Goal: Task Accomplishment & Management: Manage account settings

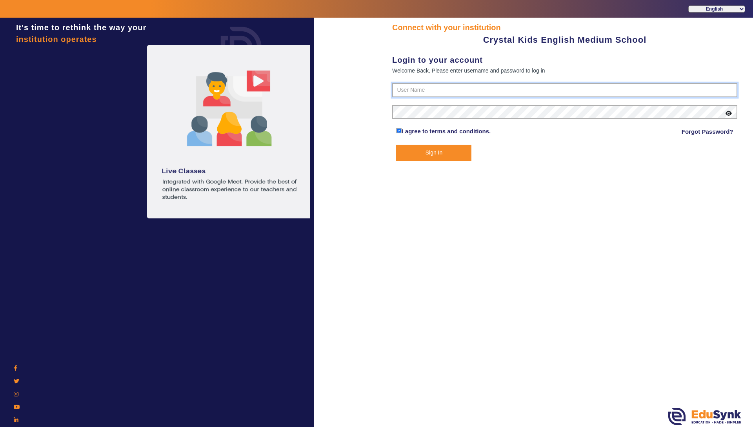
click at [420, 93] on input "text" at bounding box center [564, 90] width 345 height 14
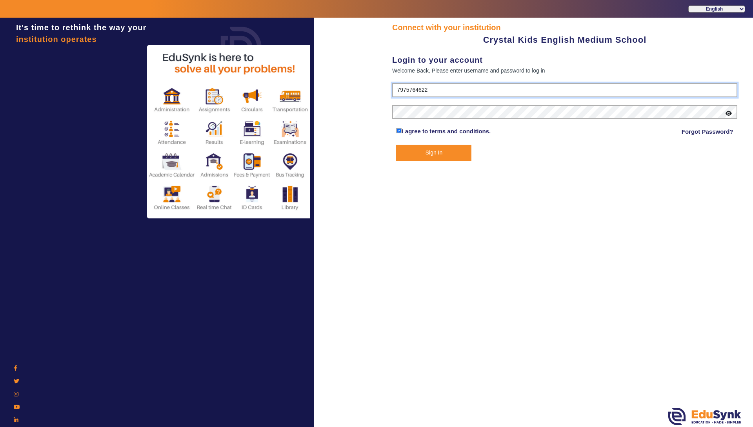
type input "7975764622"
click at [425, 156] on button "Sign In" at bounding box center [433, 153] width 75 height 16
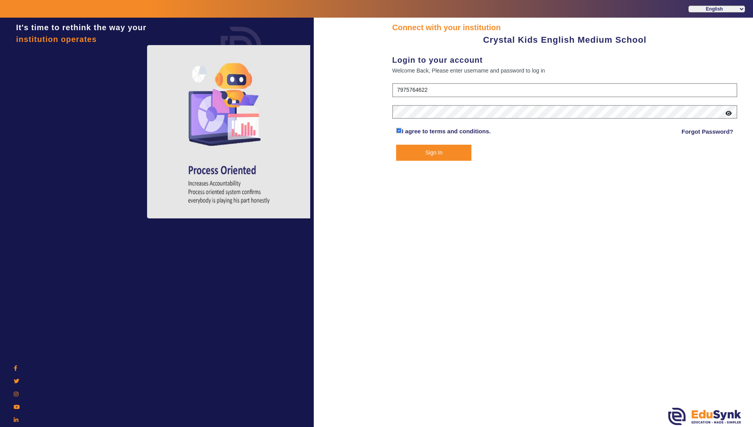
click at [425, 156] on button "Sign In" at bounding box center [433, 153] width 75 height 16
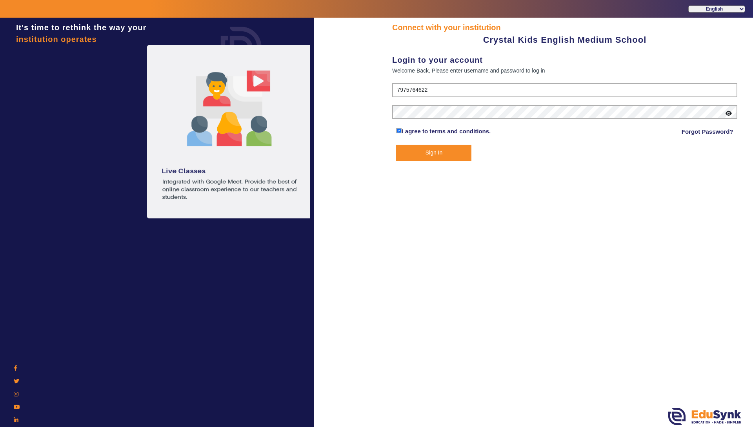
click at [730, 112] on icon at bounding box center [729, 113] width 6 height 5
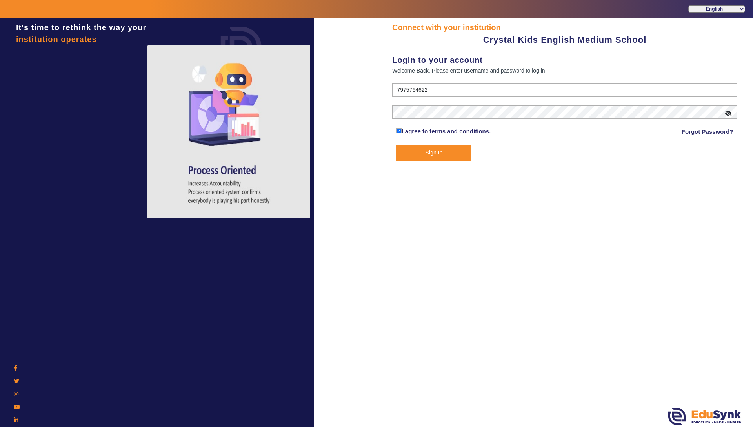
click at [407, 151] on button "Sign In" at bounding box center [433, 153] width 75 height 16
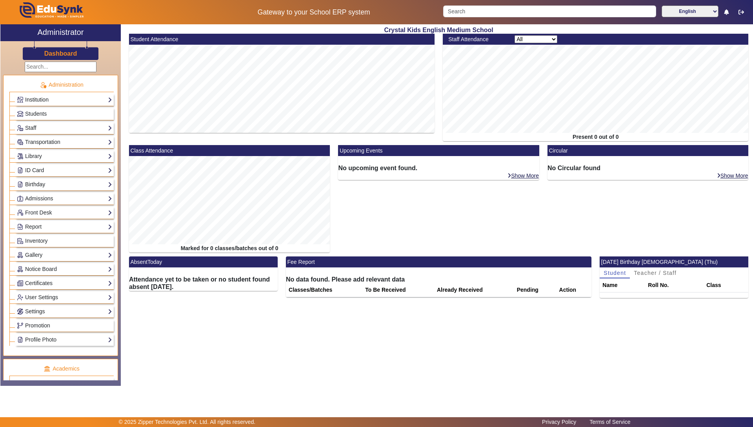
click at [90, 96] on link "Institution" at bounding box center [64, 99] width 95 height 9
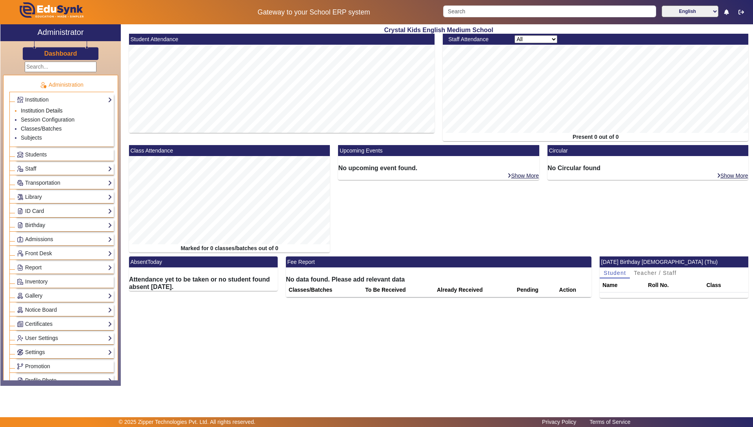
click at [45, 111] on link "Institution Details" at bounding box center [42, 110] width 42 height 6
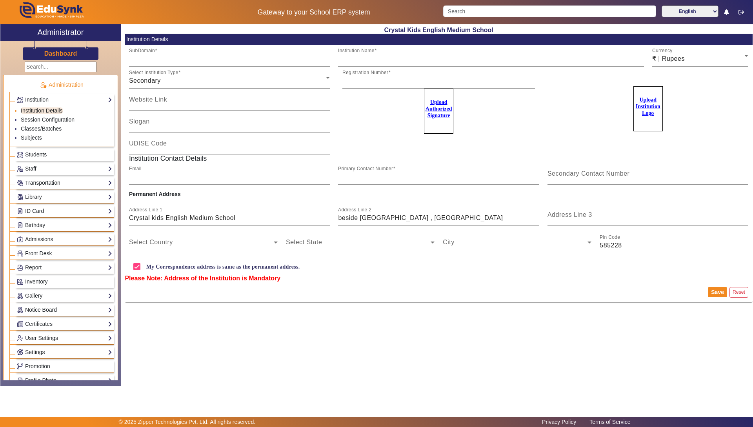
type input "crystalkids"
type input "Crystal Kids English Medium School"
type input "na"
type input "[EMAIL_ADDRESS][DOMAIN_NAME]"
type input "7975764622"
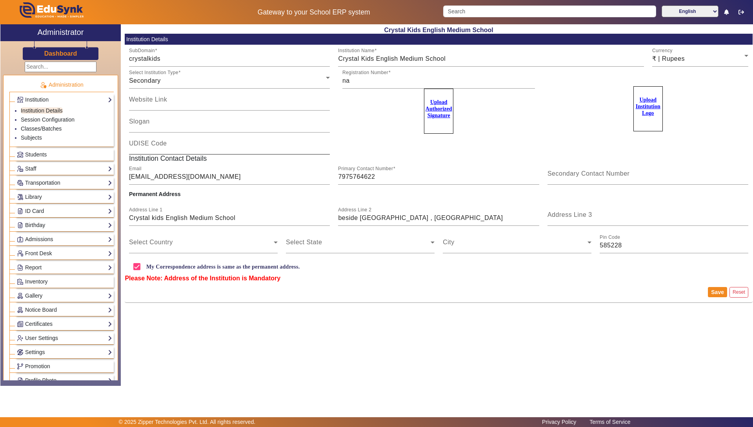
click at [171, 147] on input "UDISE Code" at bounding box center [229, 146] width 201 height 9
click at [159, 121] on input "Slogan" at bounding box center [229, 124] width 201 height 9
click at [60, 156] on link "Students" at bounding box center [64, 154] width 95 height 9
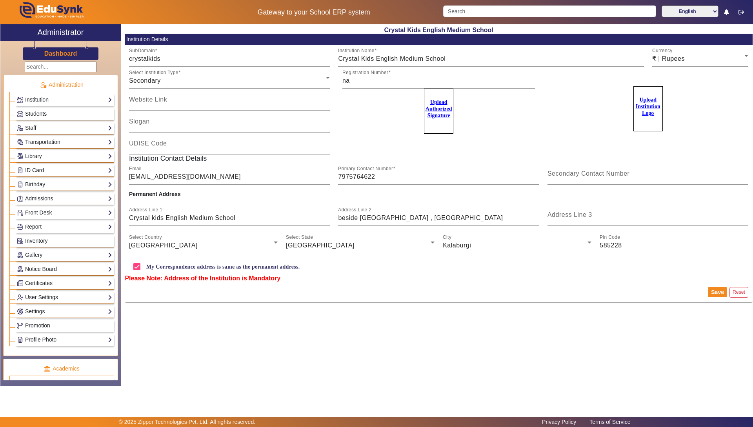
click at [36, 114] on span "Students" at bounding box center [36, 114] width 22 height 6
click at [104, 128] on link "Staff" at bounding box center [64, 128] width 95 height 9
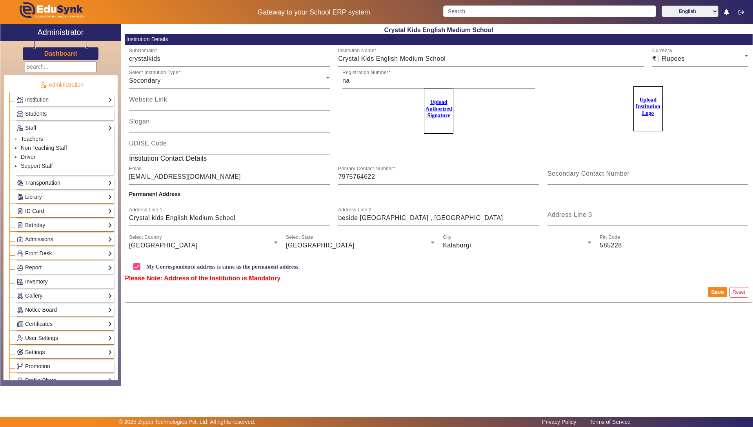
click at [35, 140] on link "Teachers" at bounding box center [32, 139] width 22 height 6
click at [100, 210] on link "ID Card" at bounding box center [64, 211] width 95 height 9
click at [36, 181] on link "Students" at bounding box center [32, 181] width 22 height 6
click at [35, 180] on link "Students" at bounding box center [32, 181] width 22 height 6
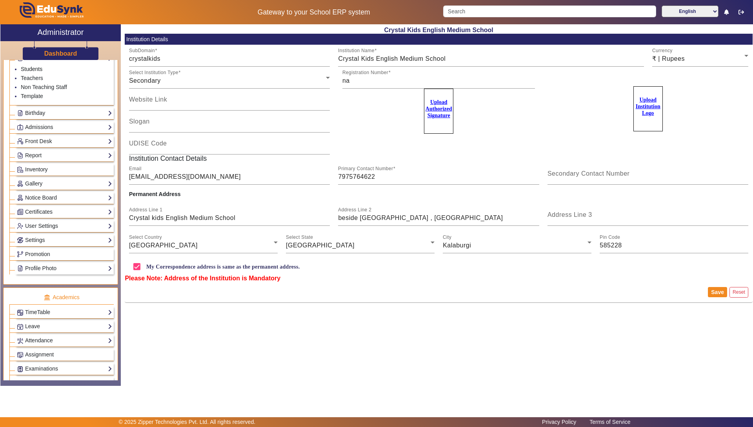
scroll to position [118, 0]
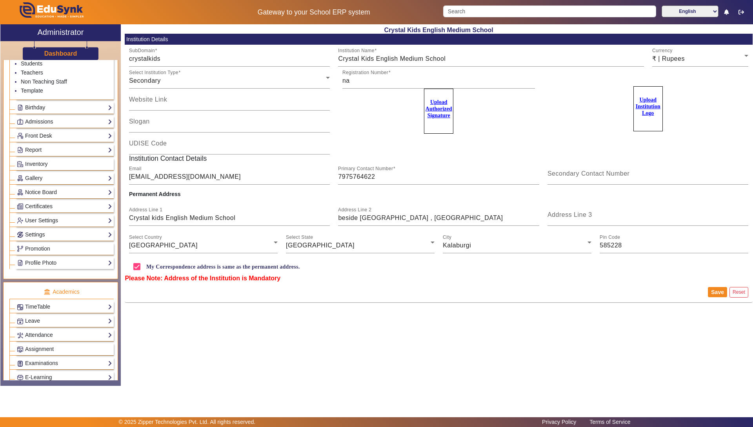
click at [98, 107] on link "Birthday" at bounding box center [64, 107] width 95 height 9
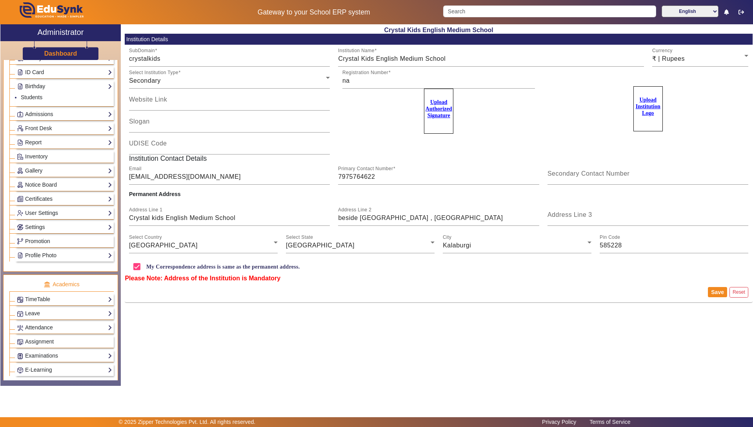
scroll to position [78, 0]
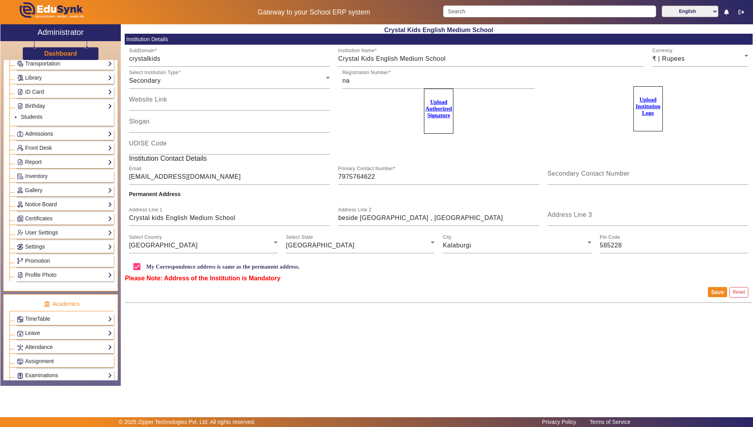
click at [50, 133] on link "Admissions" at bounding box center [64, 133] width 95 height 9
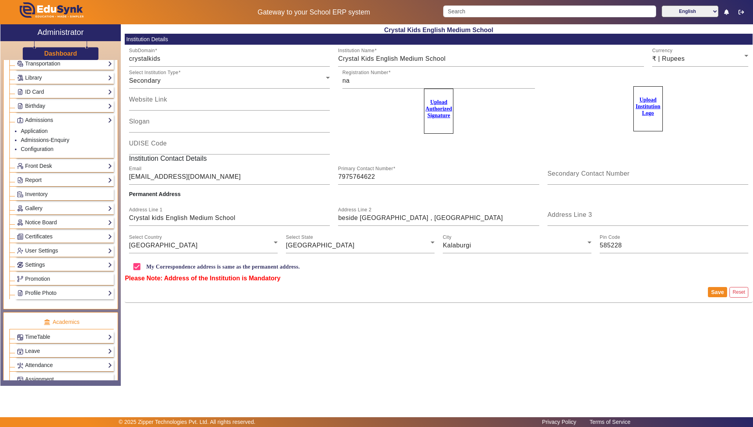
click at [76, 165] on link "Front Desk" at bounding box center [64, 166] width 95 height 9
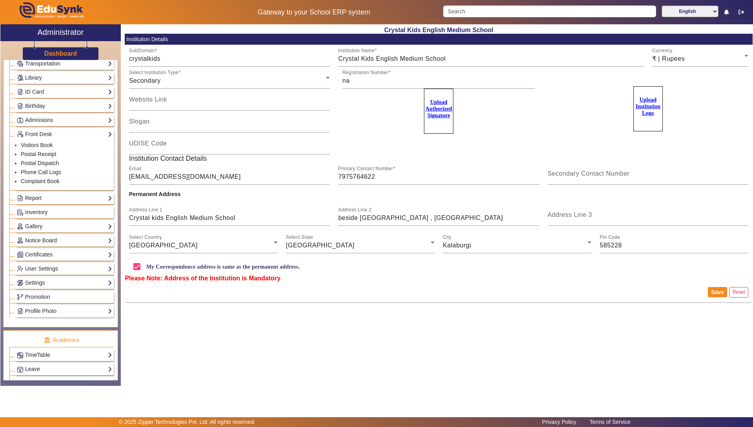
click at [67, 197] on link "Report" at bounding box center [64, 198] width 95 height 9
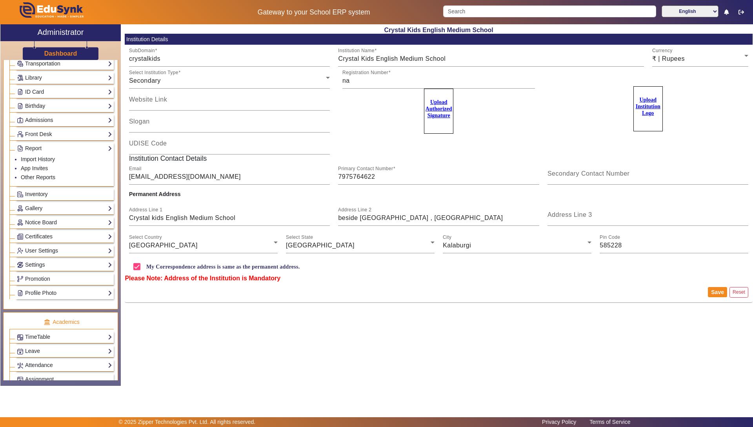
click at [50, 194] on link "Inventory" at bounding box center [64, 194] width 95 height 9
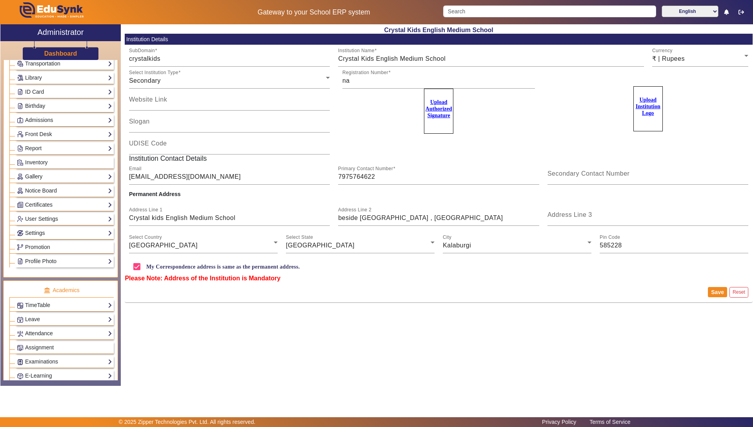
click at [60, 180] on link "Gallery" at bounding box center [64, 176] width 95 height 9
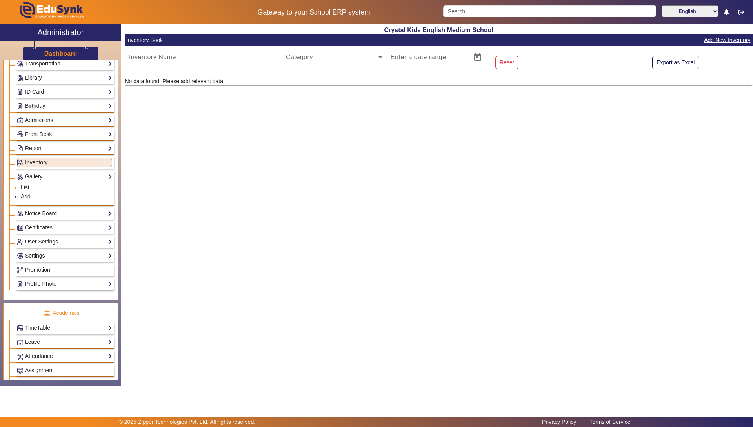
click at [24, 188] on link "List" at bounding box center [25, 187] width 9 height 6
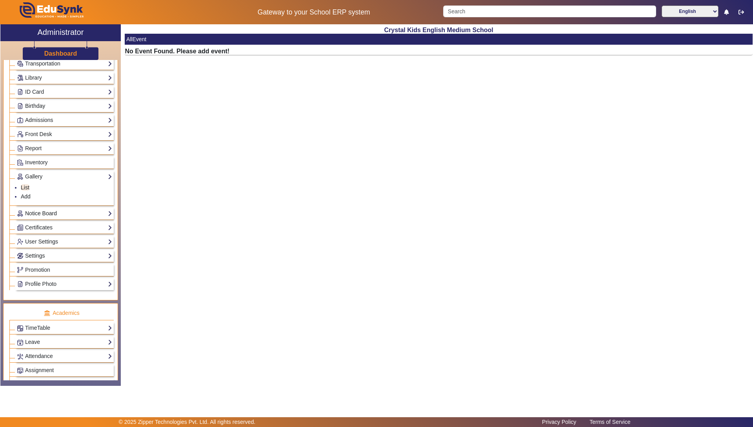
click at [89, 213] on link "Notice Board" at bounding box center [64, 213] width 95 height 9
click at [64, 229] on link "Certificates" at bounding box center [64, 227] width 95 height 9
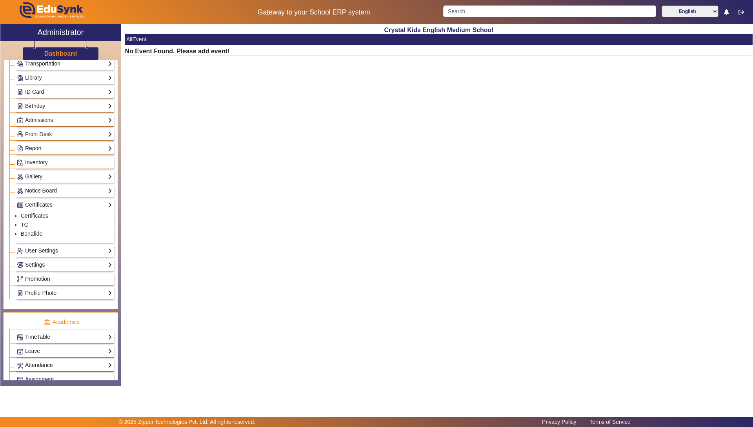
click at [79, 248] on link "User Settings" at bounding box center [64, 250] width 95 height 9
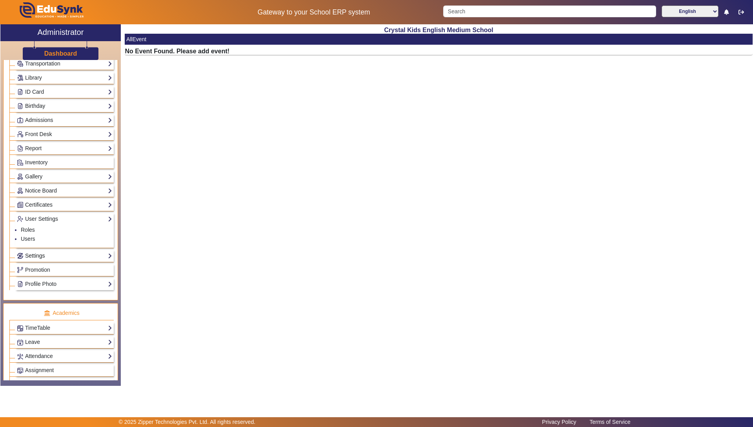
click at [72, 255] on link "Settings" at bounding box center [64, 255] width 95 height 9
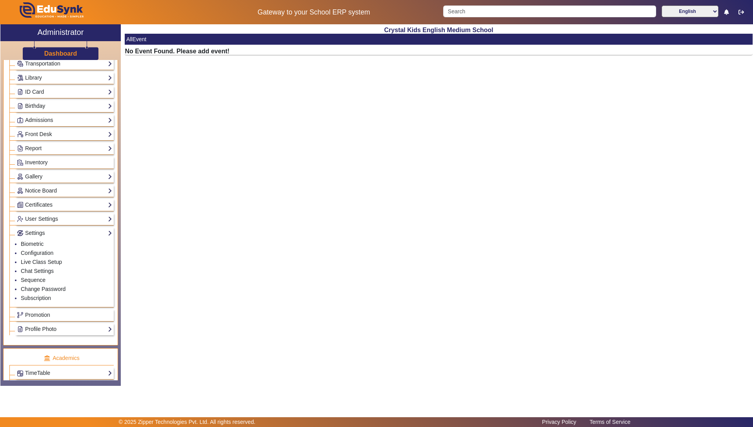
click at [89, 326] on link "Profile Photo" at bounding box center [64, 329] width 95 height 9
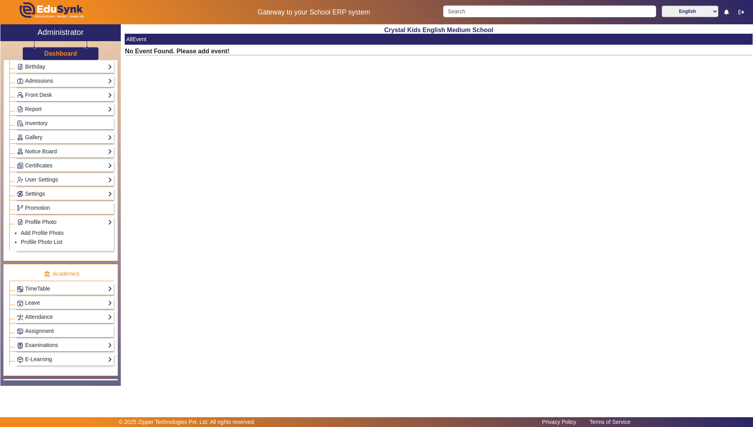
scroll to position [157, 0]
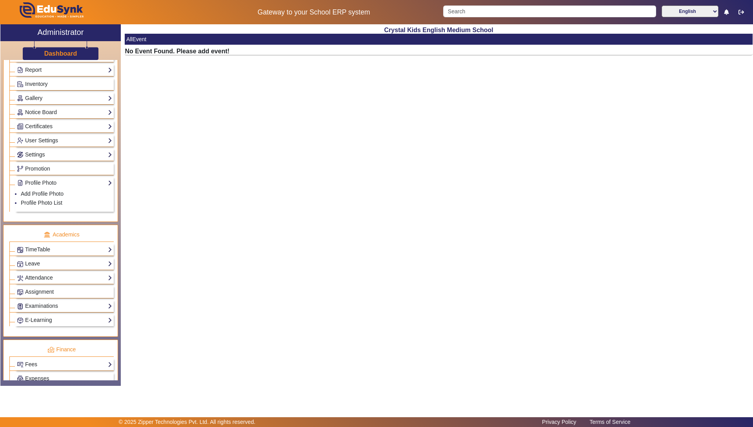
click at [99, 247] on link "TimeTable" at bounding box center [64, 249] width 95 height 9
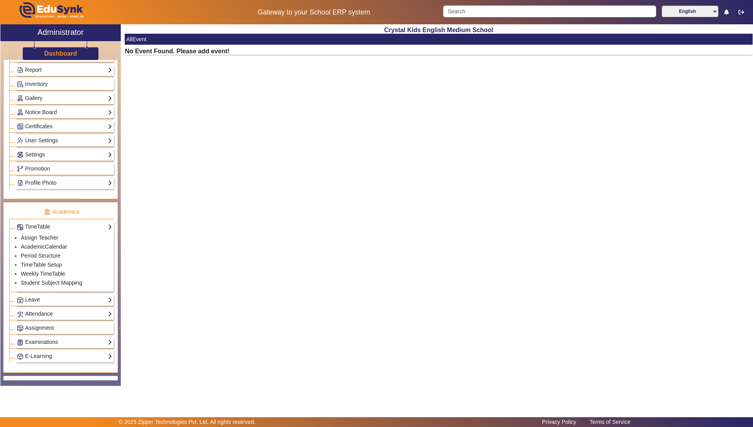
click at [99, 299] on link "Leave" at bounding box center [64, 299] width 95 height 9
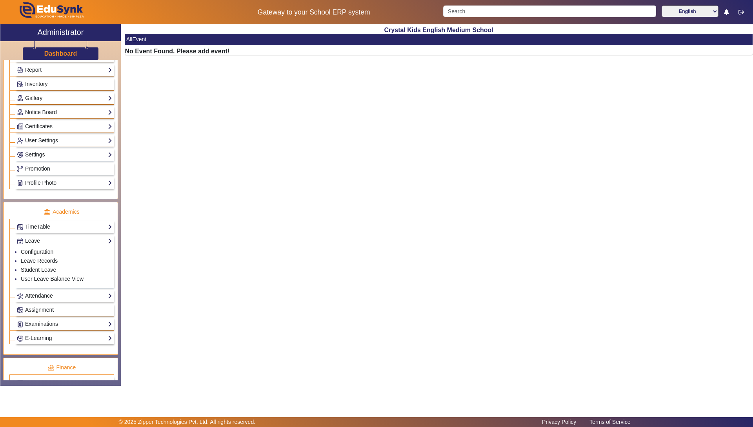
click at [84, 297] on link "Attendance" at bounding box center [64, 295] width 95 height 9
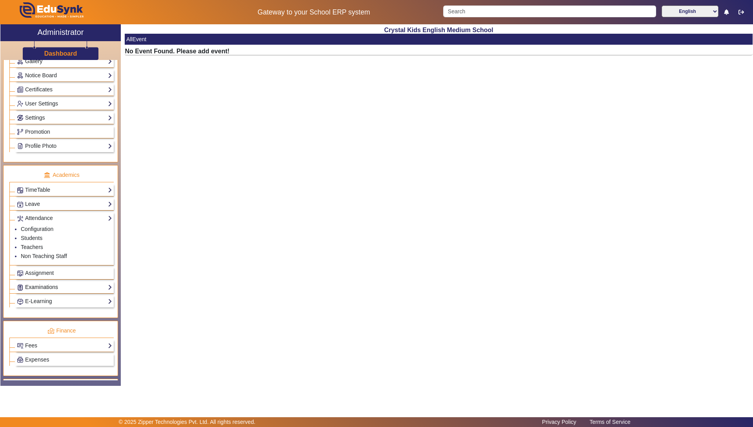
scroll to position [196, 0]
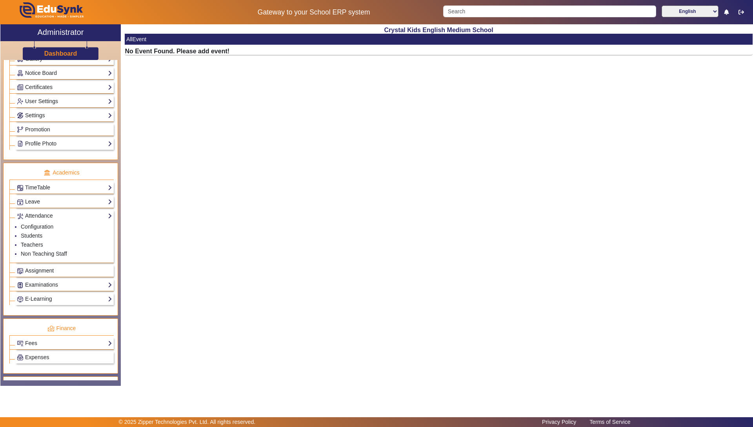
click at [54, 271] on link "Assignment" at bounding box center [64, 270] width 95 height 9
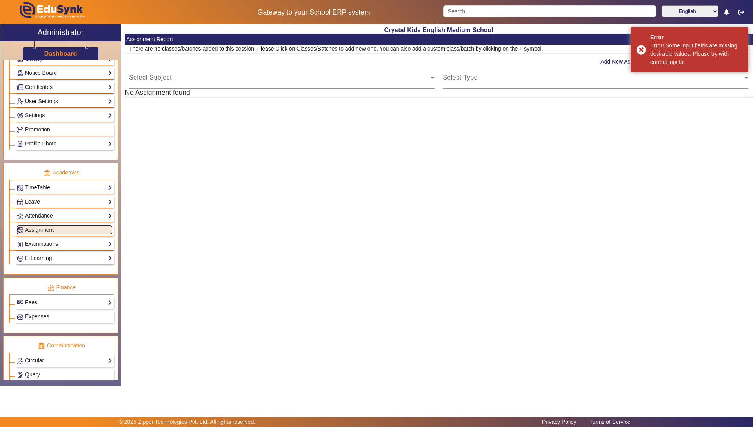
click at [95, 242] on link "Examinations" at bounding box center [64, 244] width 95 height 9
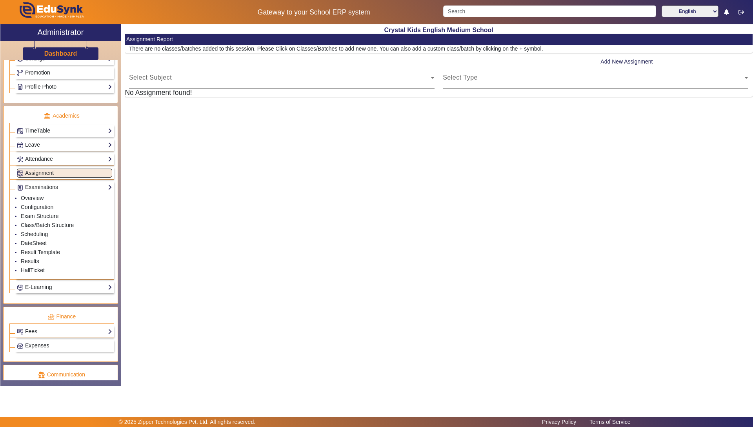
scroll to position [337, 0]
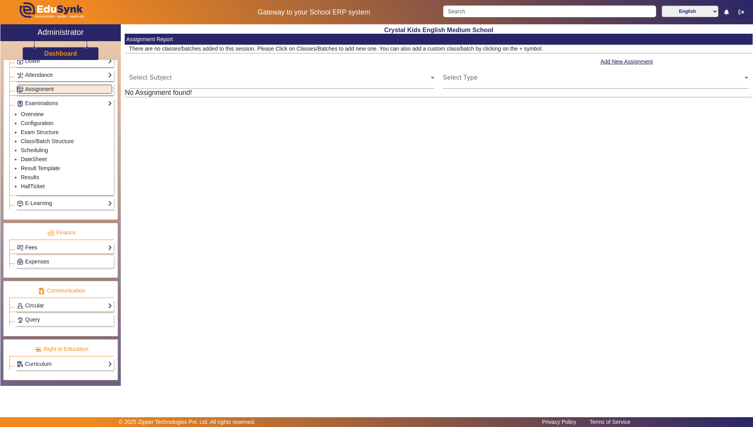
click at [51, 244] on link "Fees" at bounding box center [64, 247] width 95 height 9
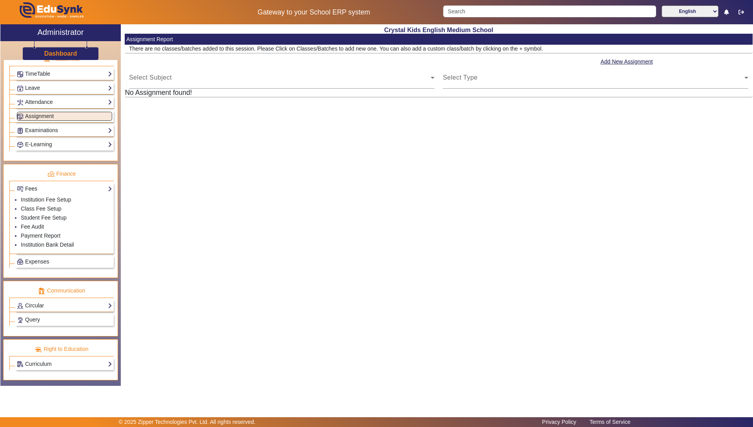
scroll to position [310, 0]
click at [53, 263] on link "Expenses" at bounding box center [64, 261] width 95 height 9
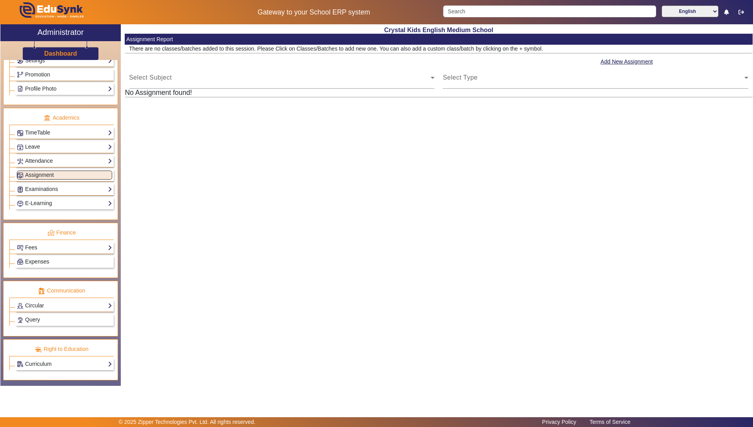
scroll to position [251, 0]
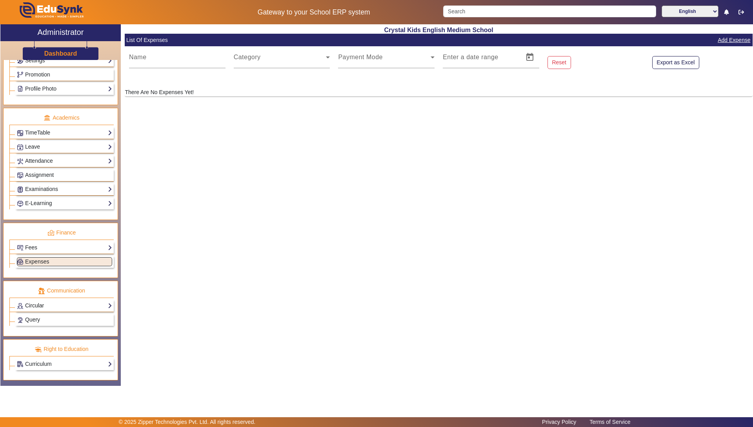
click at [51, 306] on link "Circular" at bounding box center [64, 305] width 95 height 9
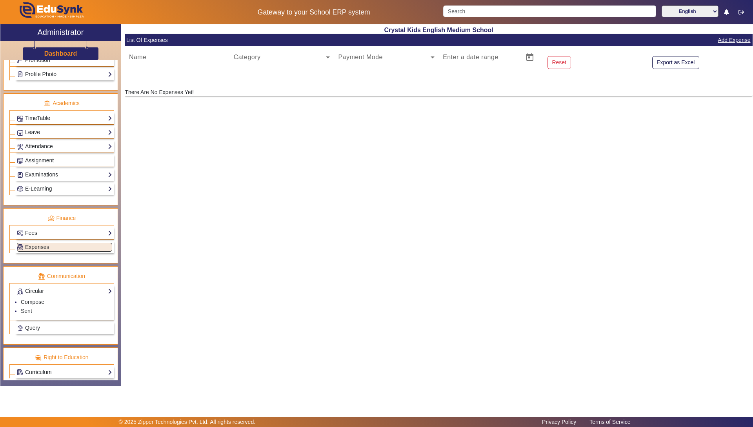
scroll to position [274, 0]
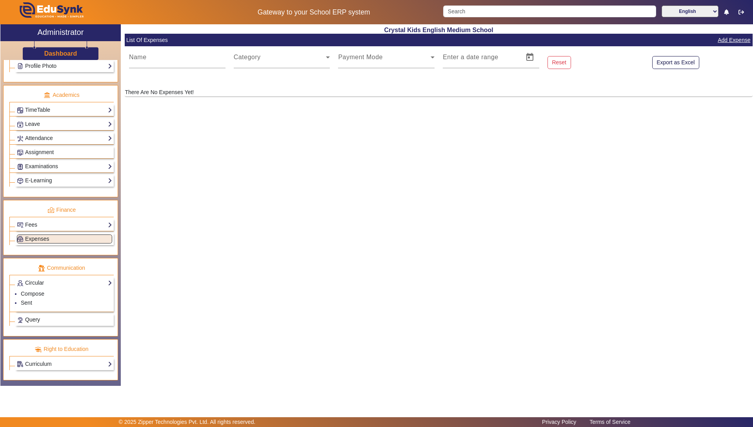
click at [53, 319] on link "Query" at bounding box center [64, 319] width 95 height 9
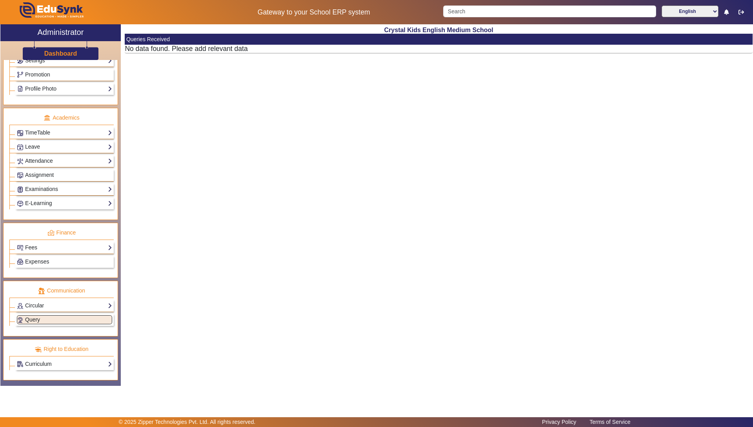
click at [72, 360] on link "Curriculum" at bounding box center [64, 364] width 95 height 9
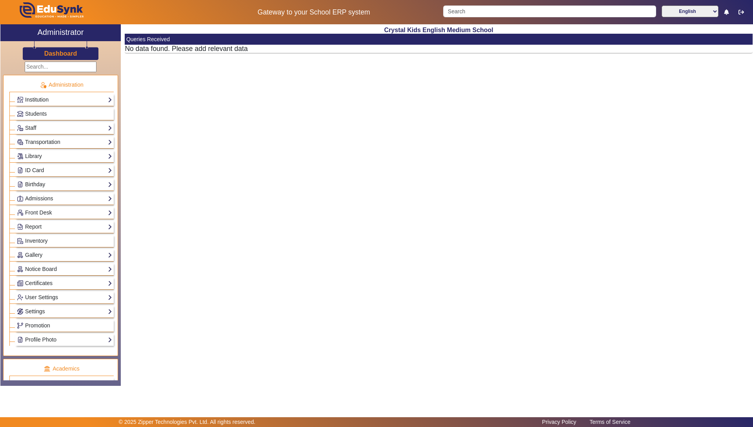
click at [61, 98] on link "Institution" at bounding box center [64, 99] width 95 height 9
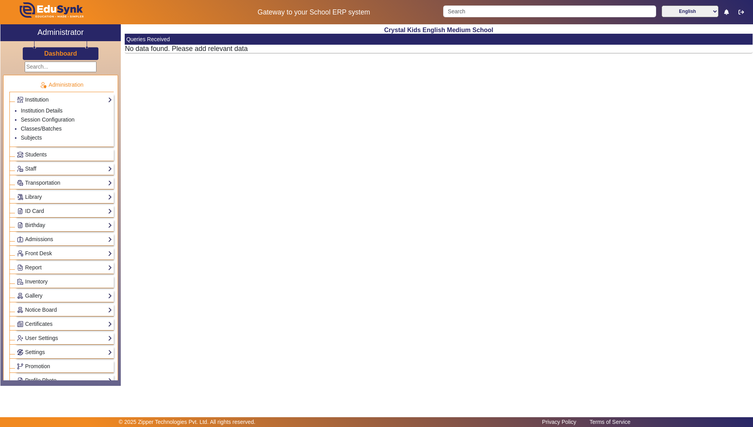
click at [42, 100] on link "Institution" at bounding box center [64, 99] width 95 height 9
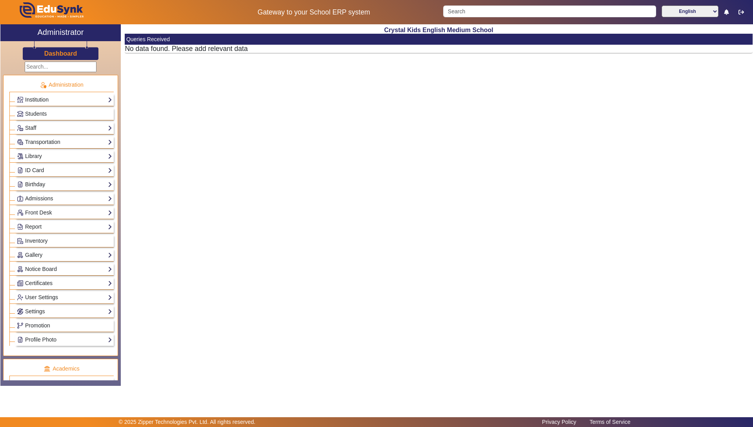
click at [42, 100] on link "Institution" at bounding box center [64, 99] width 95 height 9
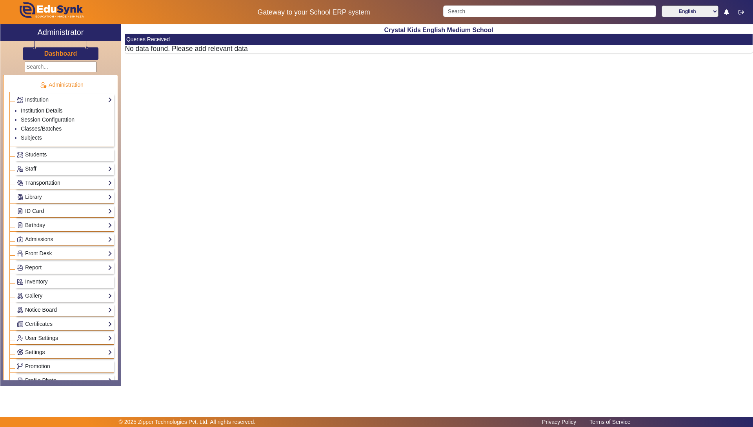
click at [49, 151] on link "Students" at bounding box center [64, 154] width 95 height 9
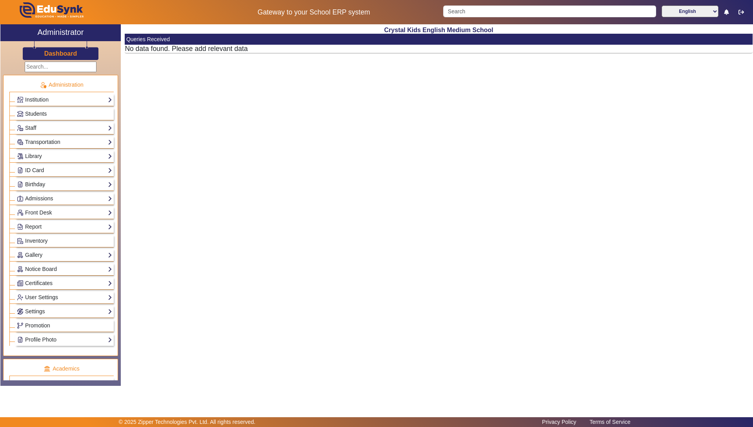
click at [50, 115] on link "Students" at bounding box center [64, 113] width 95 height 9
click at [42, 115] on span "Students" at bounding box center [36, 114] width 22 height 6
click at [51, 141] on link "Transportation" at bounding box center [64, 142] width 95 height 9
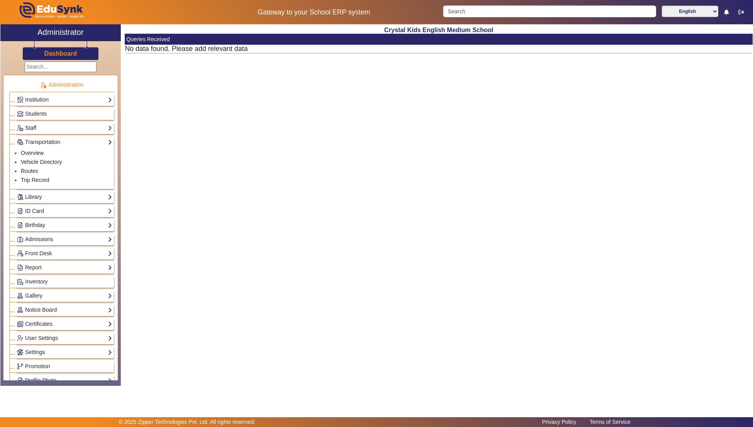
click at [43, 198] on link "Library" at bounding box center [64, 197] width 95 height 9
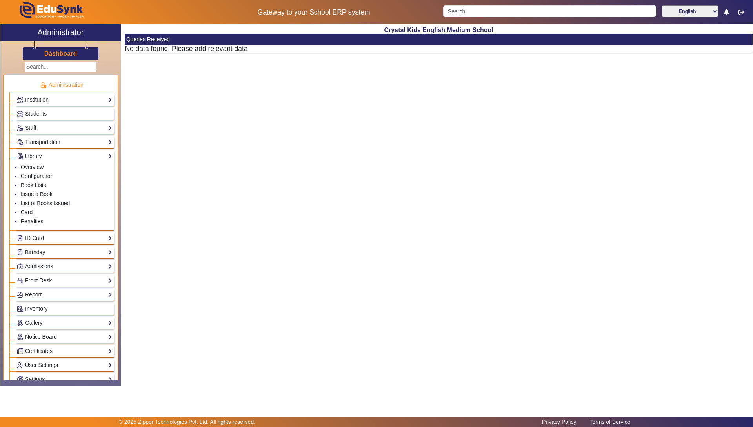
click at [36, 156] on link "Library" at bounding box center [64, 156] width 95 height 9
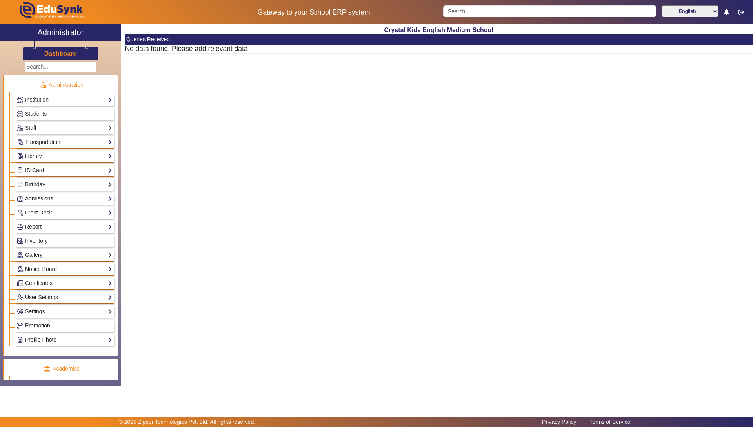
click at [37, 169] on link "ID Card" at bounding box center [64, 170] width 95 height 9
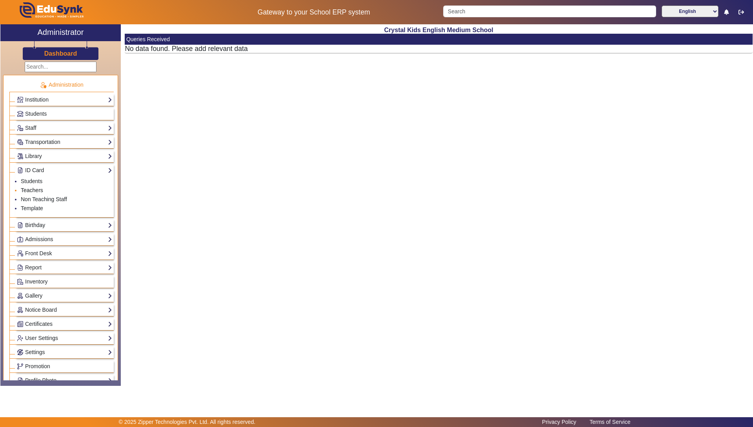
click at [31, 192] on link "Teachers" at bounding box center [32, 190] width 22 height 6
click at [30, 209] on link "Template" at bounding box center [32, 208] width 22 height 6
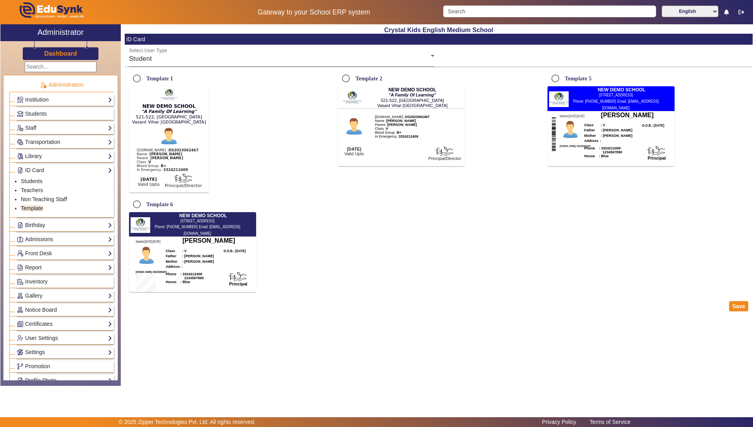
radio input "true"
click at [628, 128] on div "Father : [PERSON_NAME]" at bounding box center [627, 130] width 86 height 5
click at [613, 128] on b ": [PERSON_NAME]" at bounding box center [617, 130] width 32 height 4
drag, startPoint x: 548, startPoint y: 77, endPoint x: 553, endPoint y: 76, distance: 5.5
click at [549, 77] on input "Template 5" at bounding box center [556, 79] width 16 height 16
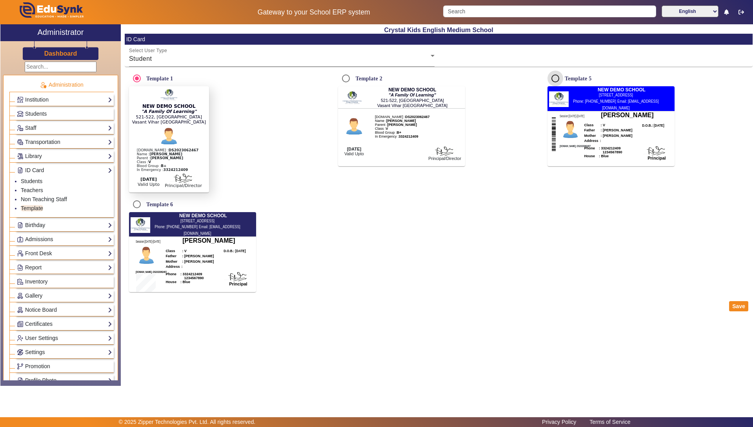
radio input "true"
click at [85, 222] on link "Birthday" at bounding box center [64, 225] width 95 height 9
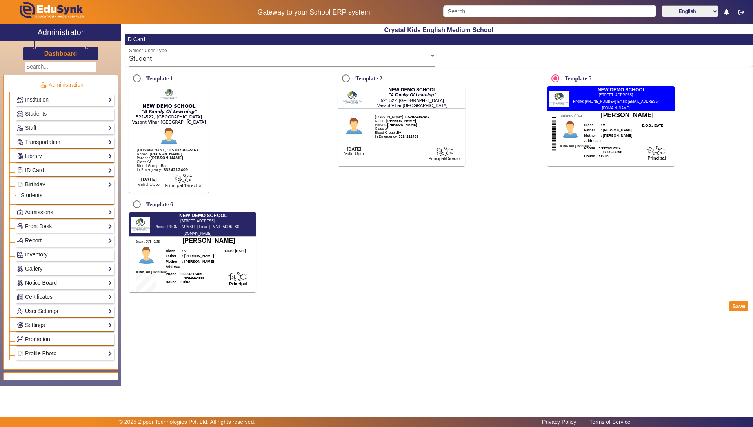
click at [33, 193] on link "Students" at bounding box center [32, 195] width 22 height 6
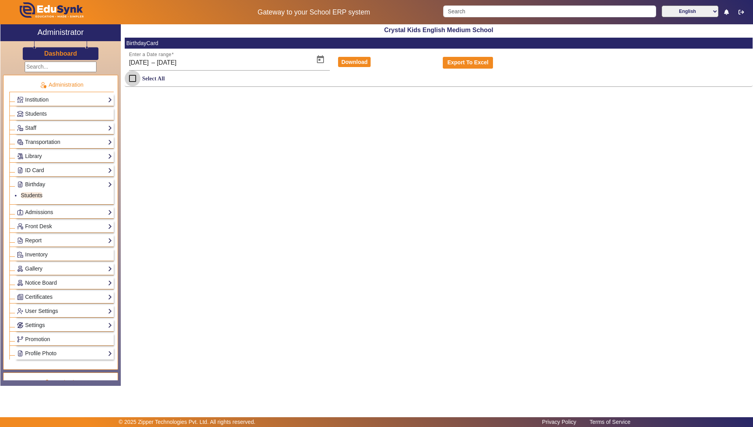
click at [133, 78] on input "Select All" at bounding box center [133, 79] width 16 height 16
checkbox input "true"
click at [319, 63] on span "Open calendar" at bounding box center [320, 59] width 19 height 19
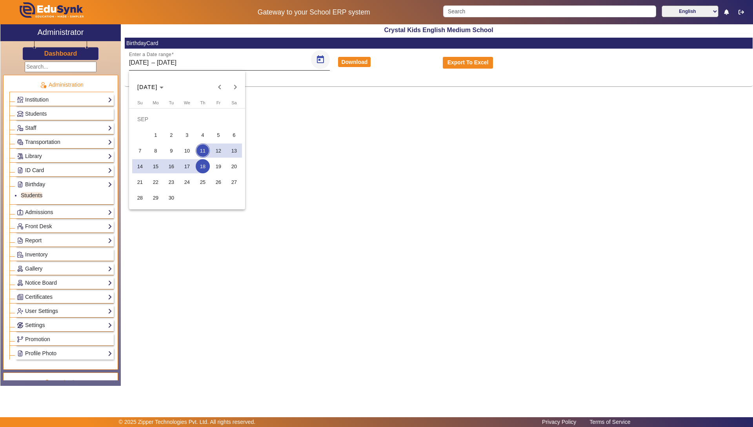
click at [319, 63] on div at bounding box center [376, 213] width 753 height 427
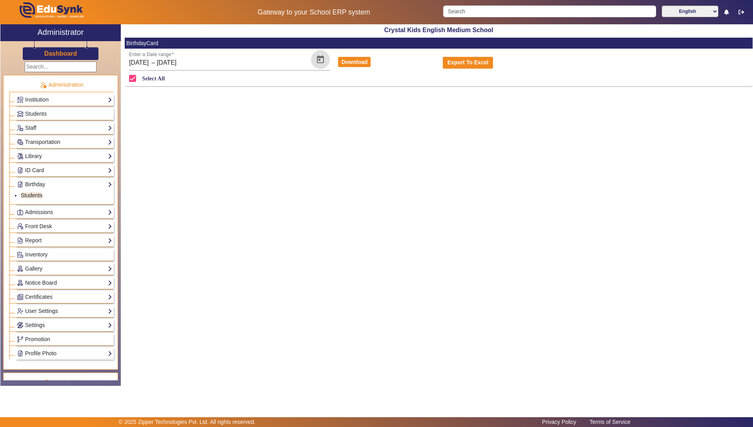
click at [425, 110] on div "Crystal Kids English Medium School BirthdayCard Enter a Date range [DATE] [DATE…" at bounding box center [437, 200] width 632 height 353
click at [45, 99] on link "Institution" at bounding box center [64, 99] width 95 height 9
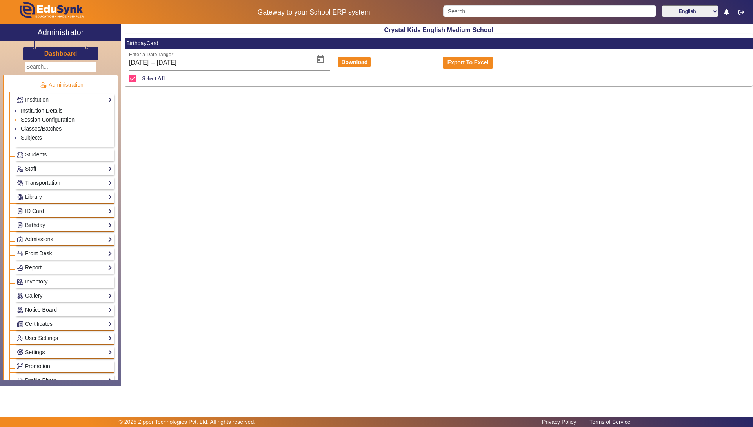
click at [51, 120] on link "Session Configuration" at bounding box center [48, 120] width 54 height 6
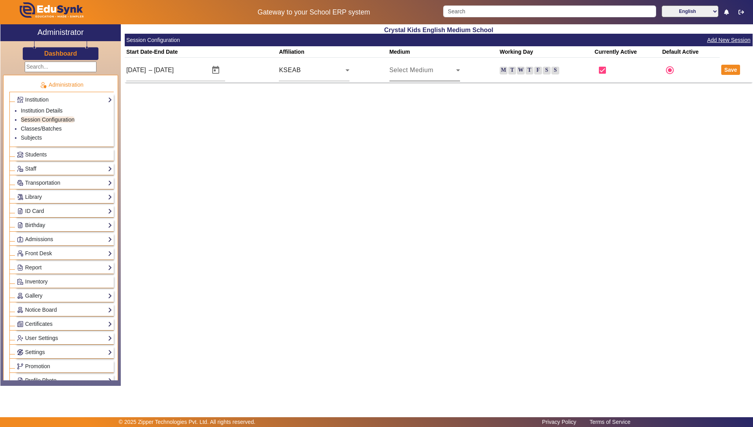
click at [429, 69] on span "Select Medium" at bounding box center [412, 70] width 44 height 7
click at [414, 97] on span "English" at bounding box center [407, 93] width 22 height 9
click at [730, 69] on button "Save" at bounding box center [730, 70] width 19 height 10
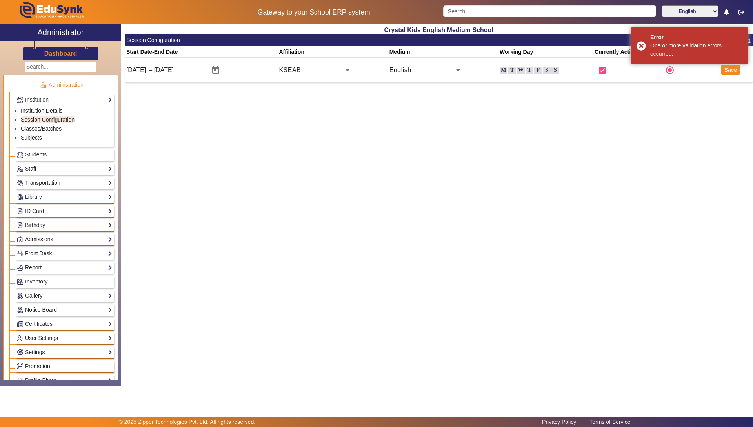
click at [353, 71] on td "KSEAB" at bounding box center [333, 70] width 110 height 25
click at [342, 73] on div "KSEAB" at bounding box center [312, 70] width 67 height 9
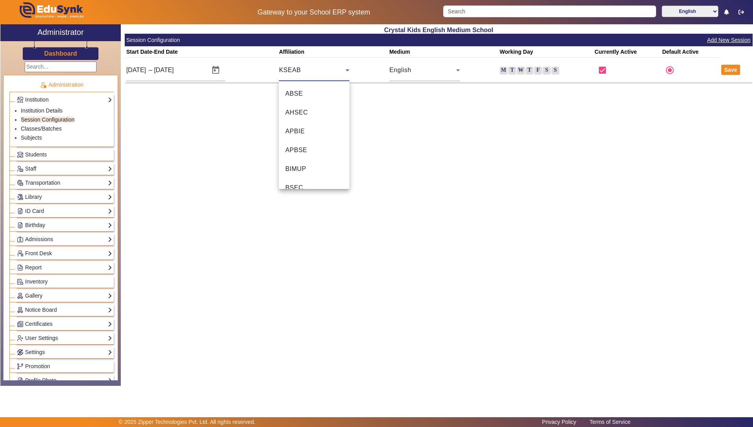
scroll to position [309, 0]
click at [342, 73] on div at bounding box center [376, 213] width 753 height 427
click at [501, 70] on label "M" at bounding box center [504, 71] width 8 height 8
click at [0, 0] on input "M" at bounding box center [0, 0] width 0 height 0
click at [513, 71] on label "T" at bounding box center [512, 71] width 8 height 8
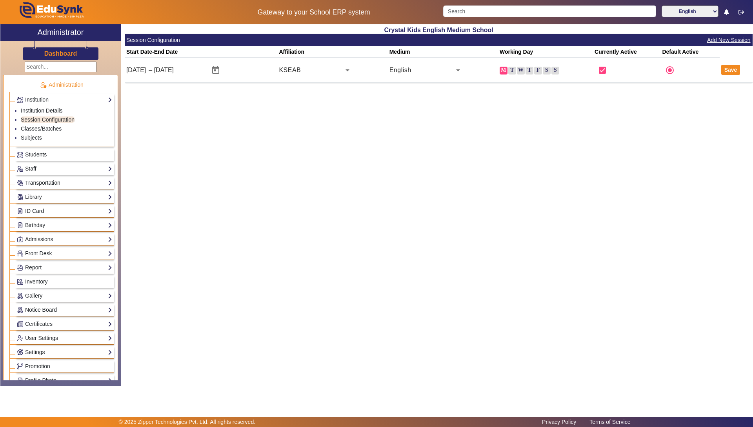
click at [0, 0] on input "T" at bounding box center [0, 0] width 0 height 0
click at [518, 69] on label "W" at bounding box center [521, 71] width 8 height 8
click at [0, 0] on input "W" at bounding box center [0, 0] width 0 height 0
click at [528, 71] on label "T" at bounding box center [530, 71] width 8 height 8
click at [0, 0] on input "T" at bounding box center [0, 0] width 0 height 0
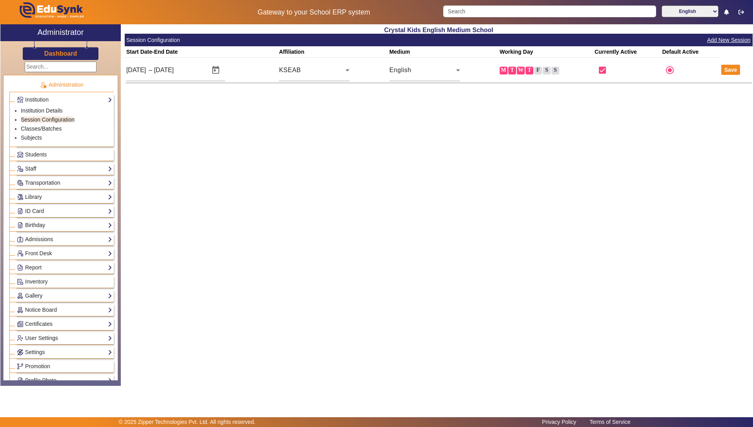
click at [537, 71] on label "F" at bounding box center [538, 71] width 8 height 8
click at [0, 0] on input "F" at bounding box center [0, 0] width 0 height 0
click at [544, 70] on label "S" at bounding box center [547, 71] width 8 height 8
click at [0, 0] on input "S" at bounding box center [0, 0] width 0 height 0
click at [730, 68] on button "Save" at bounding box center [730, 70] width 19 height 10
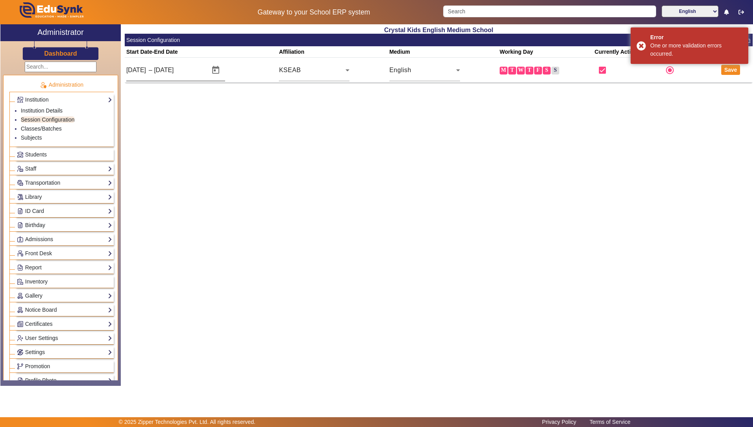
click at [188, 71] on input "[DATE]" at bounding box center [173, 70] width 38 height 9
click at [143, 68] on input "[DATE]" at bounding box center [136, 70] width 21 height 9
click at [136, 68] on input "[DATE]" at bounding box center [136, 70] width 21 height 9
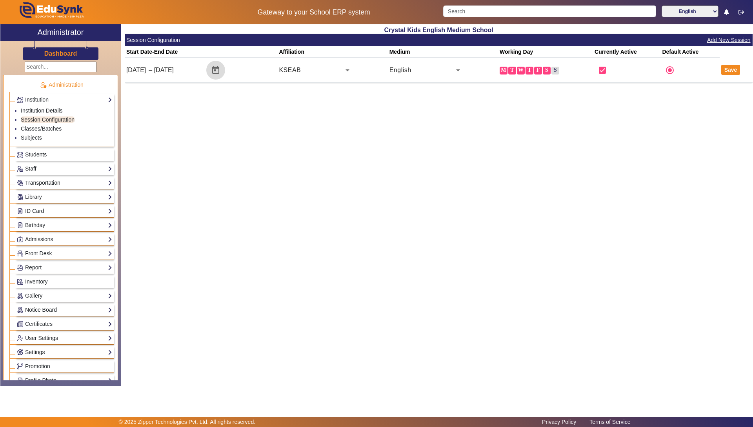
click at [215, 69] on span "Open calendar" at bounding box center [215, 70] width 19 height 19
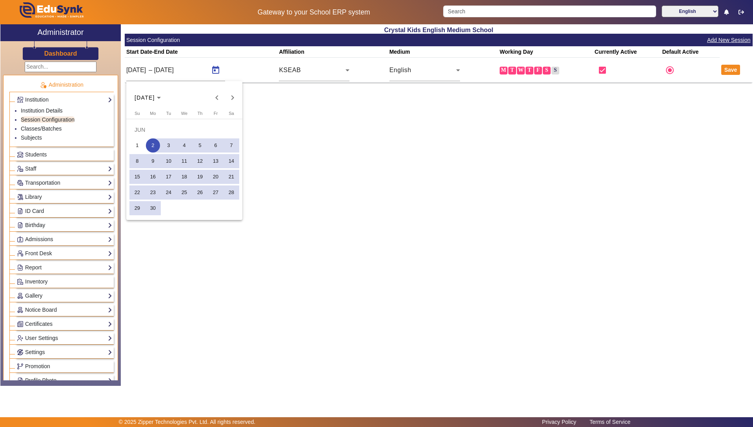
click at [152, 144] on span "2" at bounding box center [153, 145] width 14 height 14
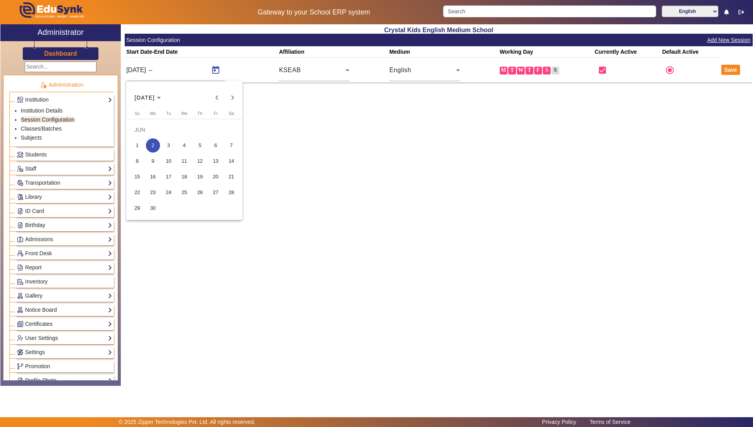
click at [216, 71] on div at bounding box center [376, 213] width 753 height 427
click at [729, 66] on button "Save" at bounding box center [730, 70] width 19 height 10
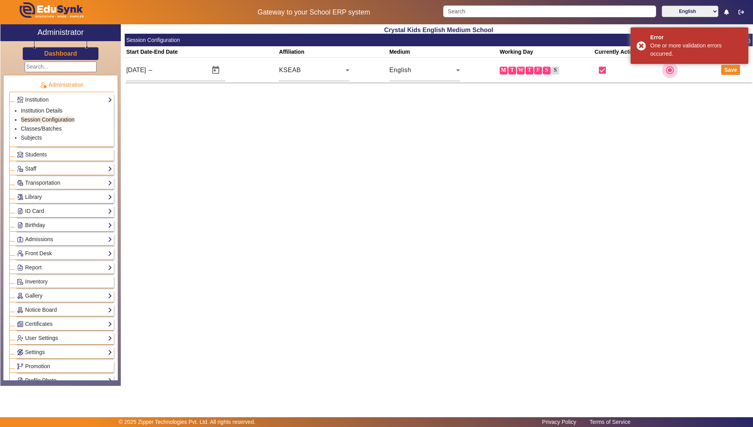
click at [668, 71] on input "radio" at bounding box center [670, 70] width 16 height 16
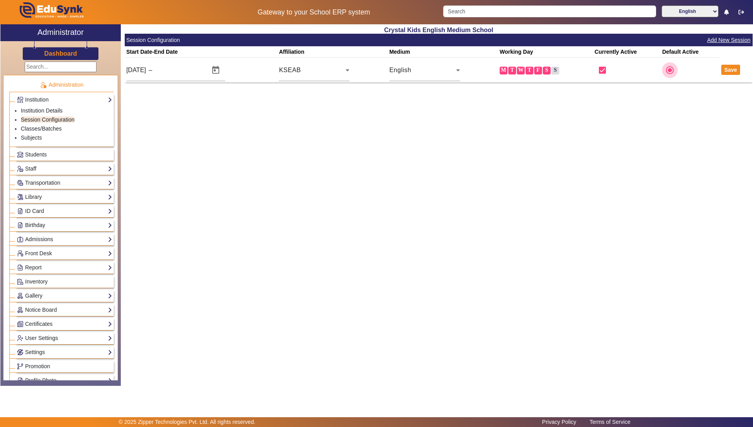
click at [668, 71] on input "radio" at bounding box center [670, 70] width 16 height 16
click at [182, 73] on input "text" at bounding box center [173, 70] width 38 height 9
type input "[DATE]"
click at [737, 68] on button "Save" at bounding box center [730, 70] width 19 height 10
click at [57, 48] on div "Dashboard" at bounding box center [60, 50] width 120 height 19
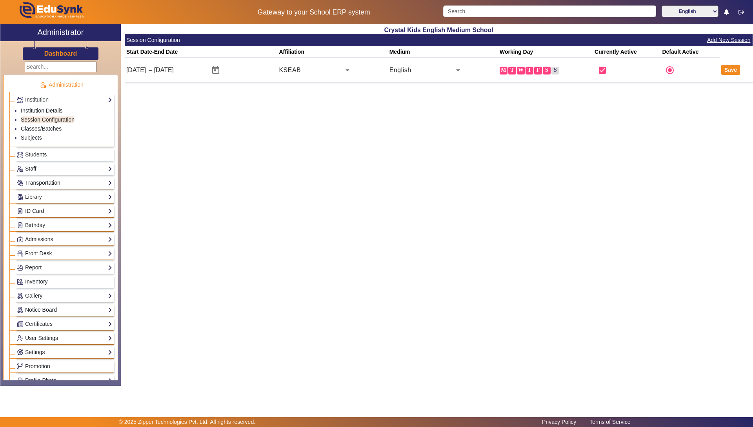
click at [56, 53] on h3 "Dashboard" at bounding box center [60, 53] width 33 height 7
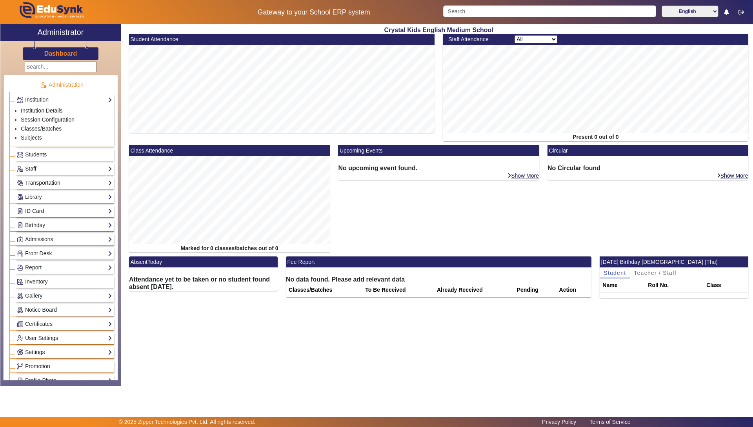
click at [539, 38] on select "All Teacher Non-Teaching" at bounding box center [536, 39] width 43 height 8
click at [540, 38] on select "All Teacher Non-Teaching" at bounding box center [536, 39] width 43 height 8
click at [538, 40] on select "All Teacher Non-Teaching" at bounding box center [536, 39] width 43 height 8
select select "teacher"
click at [515, 35] on select "All Teacher Non-Teaching" at bounding box center [536, 39] width 43 height 8
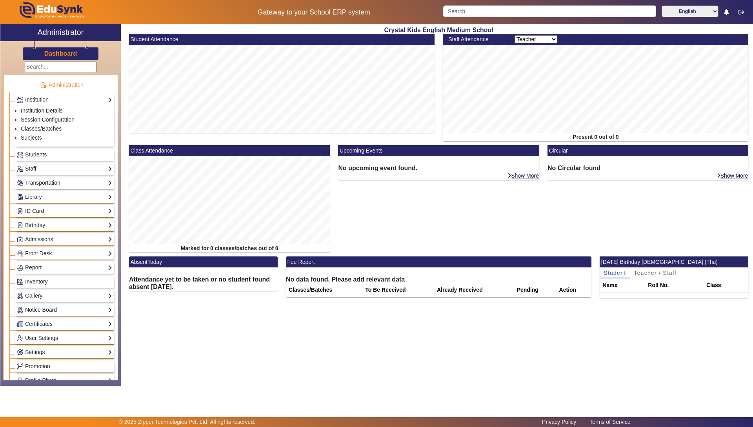
click at [35, 169] on link "Staff" at bounding box center [64, 168] width 95 height 9
click at [34, 140] on link "Teachers" at bounding box center [32, 139] width 22 height 6
click at [655, 287] on th "Roll No." at bounding box center [674, 286] width 58 height 14
click at [652, 272] on span "Teacher / Staff" at bounding box center [655, 272] width 43 height 5
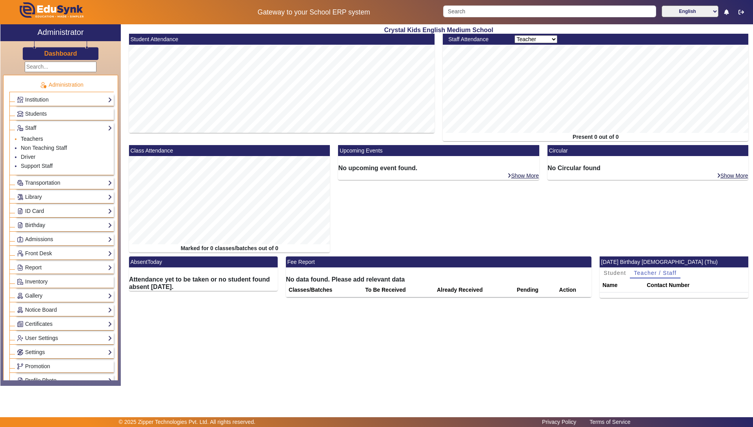
click at [31, 139] on link "Teachers" at bounding box center [32, 139] width 22 height 6
click at [27, 147] on link "Non Teaching Staff" at bounding box center [44, 148] width 46 height 6
click at [40, 169] on link "Support Staff" at bounding box center [37, 166] width 32 height 6
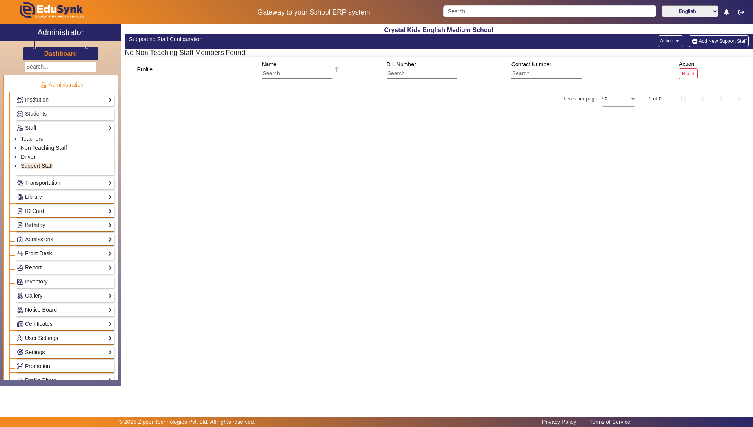
click at [276, 73] on input "text" at bounding box center [297, 74] width 70 height 10
type input "GOPAL"
click at [535, 75] on input "text" at bounding box center [547, 73] width 70 height 10
type input "2564518465"
click at [614, 96] on div at bounding box center [618, 98] width 33 height 19
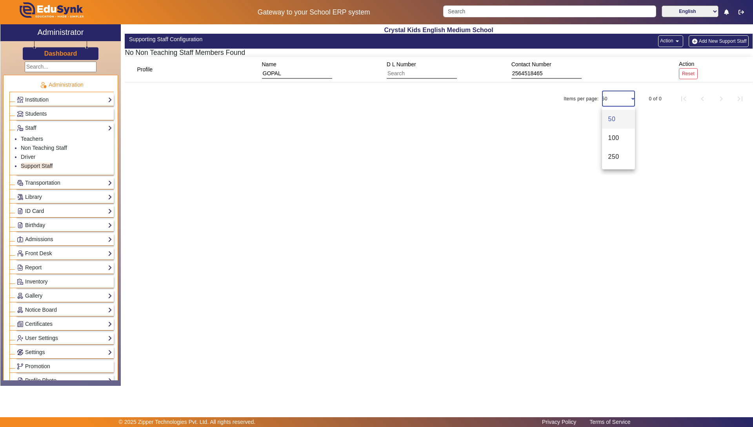
click at [614, 96] on div at bounding box center [376, 213] width 753 height 427
click at [634, 100] on div at bounding box center [618, 98] width 33 height 19
click at [634, 100] on div at bounding box center [376, 213] width 753 height 427
click at [666, 117] on div "Profile Name GOPAL D L Number Contact Number [PHONE_NUMBER] Action Reset Items …" at bounding box center [439, 96] width 628 height 78
click at [686, 77] on button "Reset" at bounding box center [688, 73] width 19 height 11
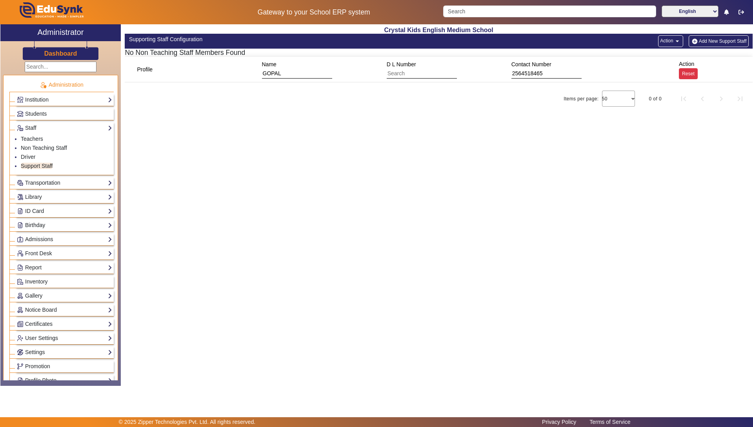
click at [686, 72] on button "Reset" at bounding box center [688, 73] width 19 height 11
click at [677, 43] on mat-icon "arrow_drop_down" at bounding box center [678, 41] width 8 height 8
click at [715, 61] on div at bounding box center [376, 213] width 753 height 427
click at [717, 40] on button "Add New Support Staff" at bounding box center [719, 41] width 60 height 12
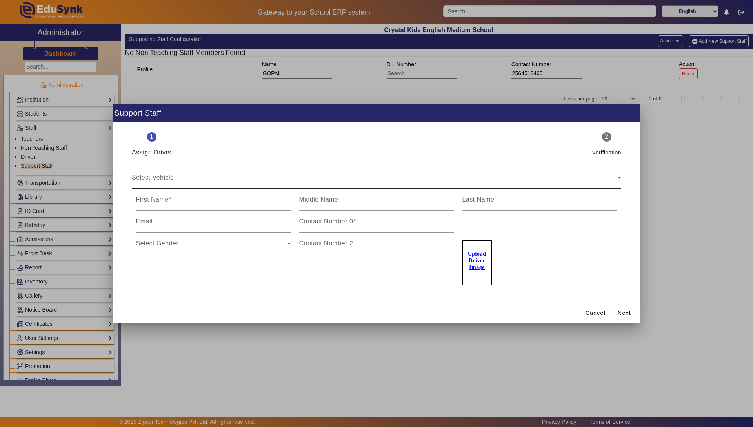
click at [167, 171] on div "Select Vehicle Select Vehicle" at bounding box center [377, 178] width 490 height 22
click at [593, 318] on span at bounding box center [596, 313] width 26 height 19
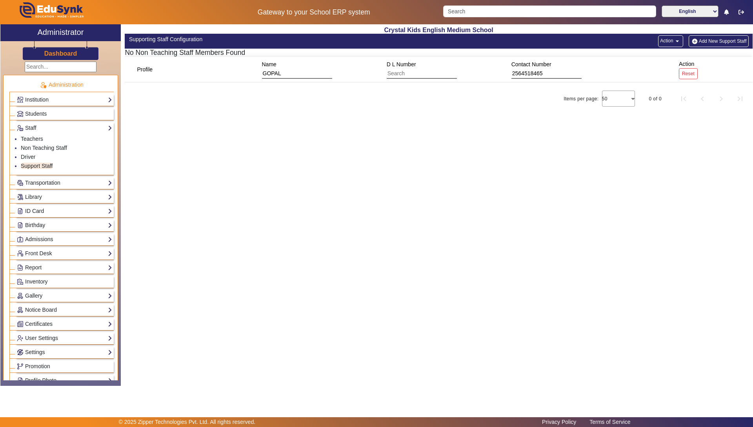
click at [532, 250] on div "Crystal Kids English Medium School Supporting Staff Configuration Action arrow_…" at bounding box center [437, 200] width 632 height 353
click at [41, 98] on link "Institution" at bounding box center [64, 99] width 95 height 9
click at [53, 109] on link "Institution Details" at bounding box center [42, 110] width 42 height 6
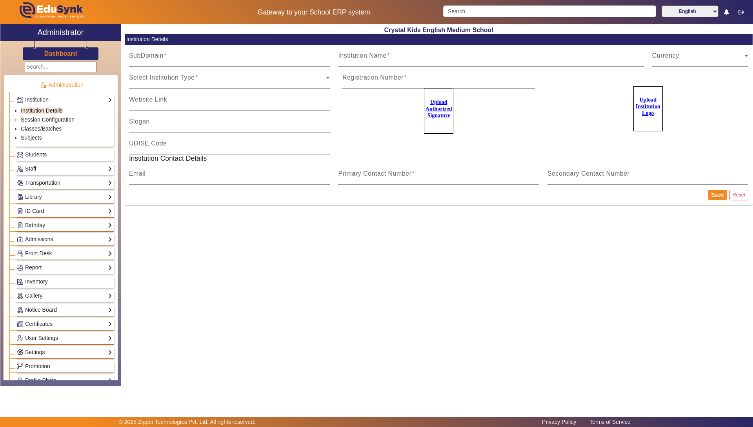
type input "crystalkids"
type input "Crystal Kids English Medium School"
type input "na"
type input "[EMAIL_ADDRESS][DOMAIN_NAME]"
type input "7975764622"
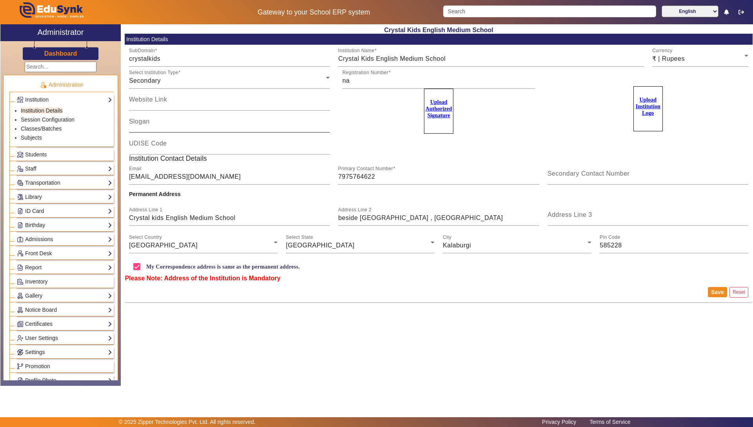
click at [151, 116] on div "Slogan" at bounding box center [229, 122] width 201 height 22
click at [150, 122] on input "Slogan" at bounding box center [229, 124] width 201 height 9
click at [150, 144] on mat-label "UDISE Code" at bounding box center [148, 143] width 38 height 7
click at [150, 144] on input "UDISE Code" at bounding box center [229, 146] width 201 height 9
click at [359, 82] on input "na" at bounding box center [438, 80] width 193 height 9
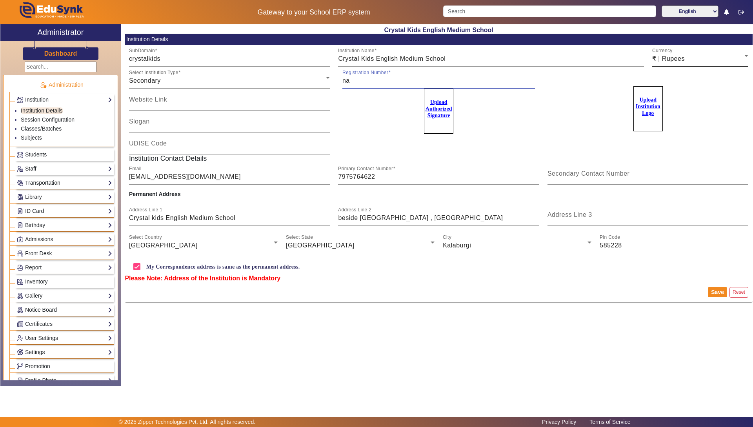
click at [711, 62] on div "₹ | Rupees" at bounding box center [698, 58] width 93 height 9
click at [711, 62] on div at bounding box center [376, 213] width 753 height 427
click at [723, 289] on button "Save" at bounding box center [717, 292] width 19 height 10
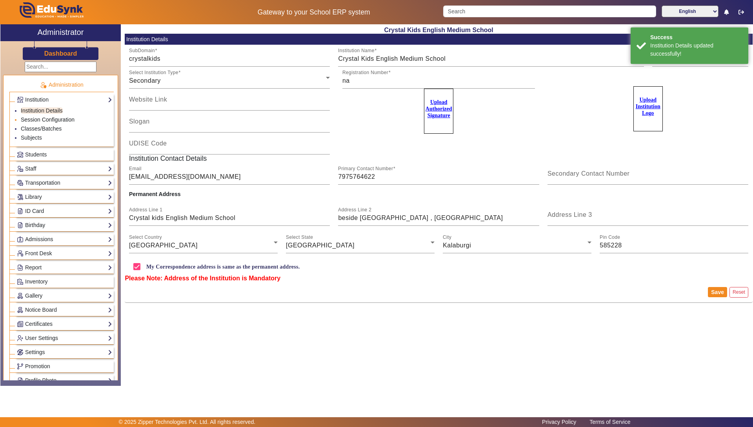
click at [30, 118] on link "Session Configuration" at bounding box center [48, 120] width 54 height 6
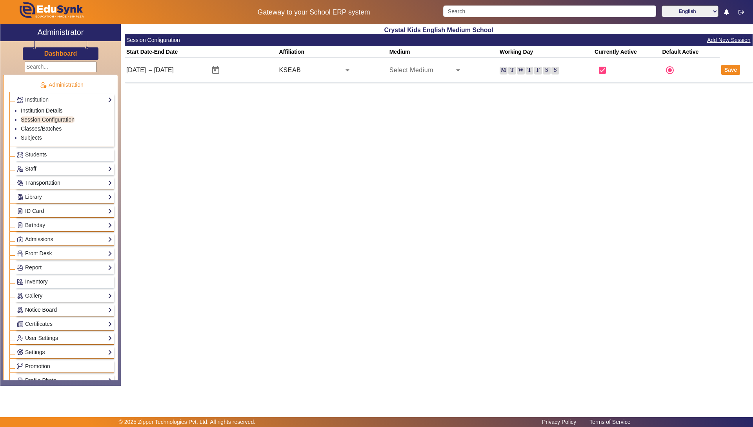
click at [403, 71] on span "Select Medium" at bounding box center [412, 70] width 44 height 7
click at [404, 95] on span "English" at bounding box center [407, 93] width 22 height 9
click at [404, 72] on span "English" at bounding box center [401, 70] width 22 height 7
click at [411, 109] on mat-option "Hindi" at bounding box center [425, 112] width 71 height 19
click at [411, 74] on div "Hindi" at bounding box center [423, 70] width 67 height 9
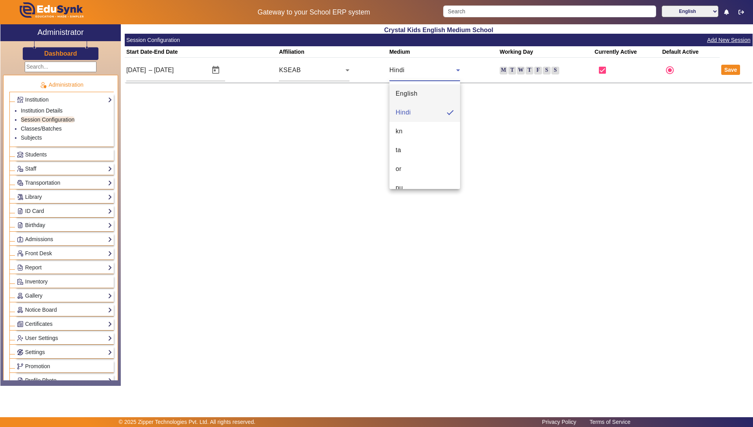
click at [404, 94] on span "English" at bounding box center [407, 93] width 22 height 9
click at [503, 69] on label "M" at bounding box center [504, 71] width 8 height 8
click at [0, 0] on input "M" at bounding box center [0, 0] width 0 height 0
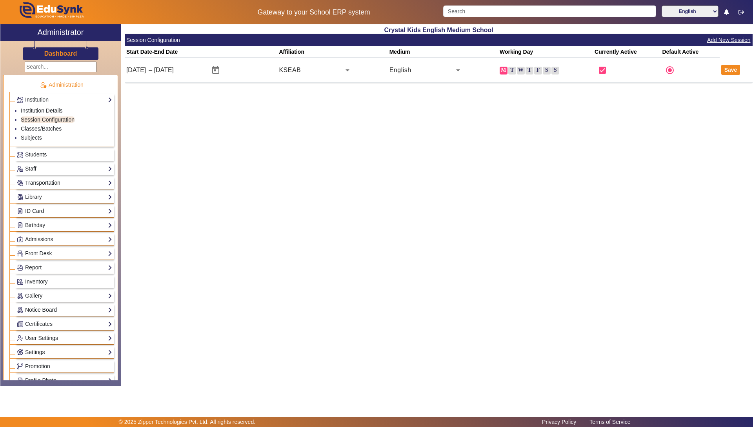
click at [508, 67] on div "M T W T F S S" at bounding box center [546, 70] width 92 height 9
click at [514, 71] on label "T" at bounding box center [512, 71] width 8 height 8
click at [0, 0] on input "T" at bounding box center [0, 0] width 0 height 0
drag, startPoint x: 518, startPoint y: 70, endPoint x: 525, endPoint y: 70, distance: 7.5
click at [521, 69] on label "W" at bounding box center [521, 71] width 8 height 8
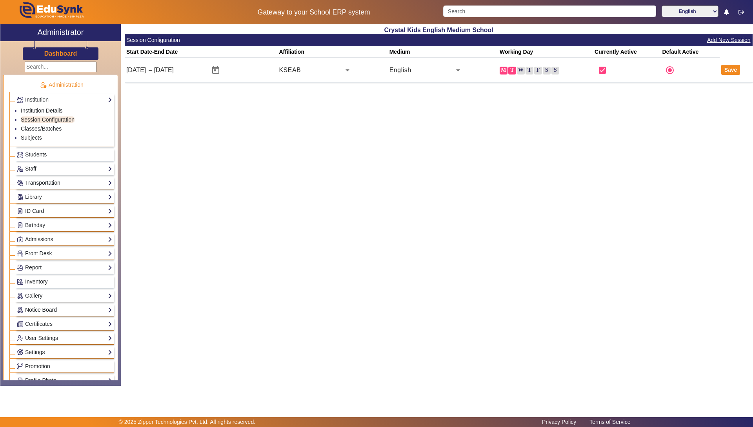
click at [530, 70] on label "T" at bounding box center [530, 71] width 8 height 8
click at [0, 0] on input "T" at bounding box center [0, 0] width 0 height 0
drag, startPoint x: 536, startPoint y: 70, endPoint x: 542, endPoint y: 72, distance: 5.8
click at [536, 71] on label "F" at bounding box center [538, 71] width 8 height 8
click at [0, 0] on input "F" at bounding box center [0, 0] width 0 height 0
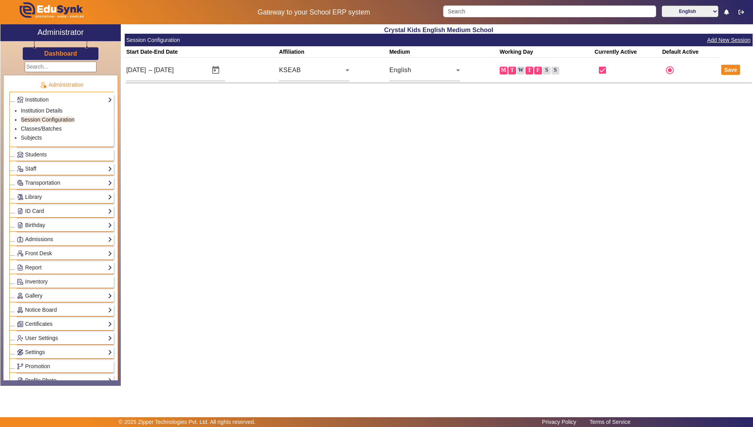
click at [544, 73] on label "S" at bounding box center [547, 71] width 8 height 8
click at [0, 0] on input "S" at bounding box center [0, 0] width 0 height 0
click at [521, 72] on label "W" at bounding box center [521, 71] width 8 height 8
click at [0, 0] on input "W" at bounding box center [0, 0] width 0 height 0
click at [738, 72] on button "Save" at bounding box center [730, 70] width 19 height 10
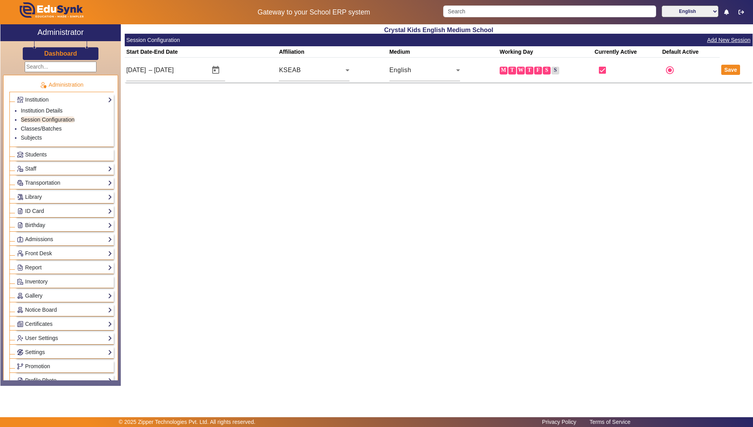
click at [728, 40] on button "Add New Session" at bounding box center [728, 40] width 45 height 10
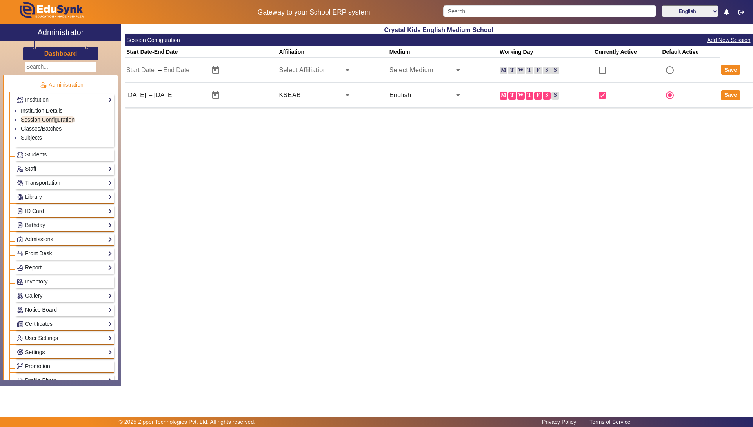
click at [313, 73] on span "Select Affiliation" at bounding box center [303, 70] width 48 height 7
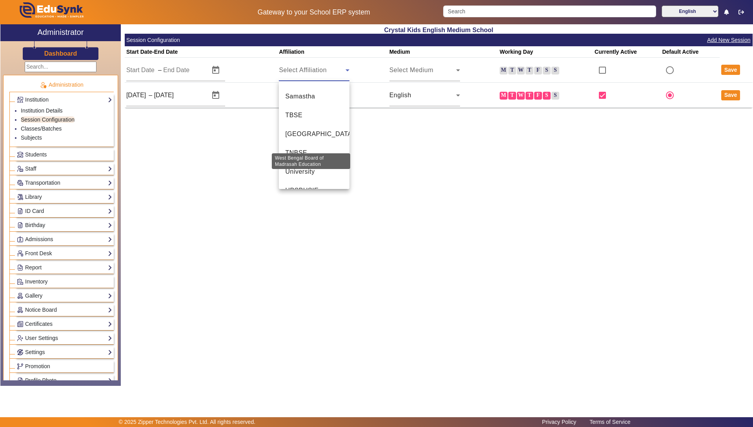
scroll to position [595, 0]
click at [373, 132] on div at bounding box center [376, 213] width 753 height 427
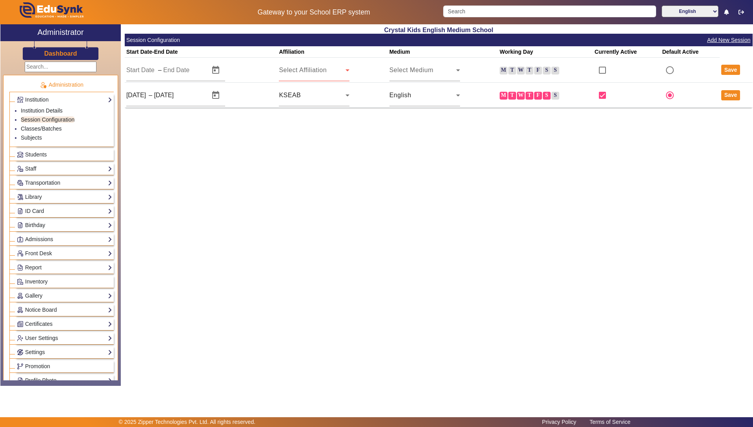
click at [87, 53] on div "Dashboard" at bounding box center [60, 50] width 120 height 19
click at [78, 54] on div "Dashboard" at bounding box center [60, 50] width 120 height 19
click at [62, 61] on div at bounding box center [60, 66] width 120 height 12
click at [64, 53] on h3 "Dashboard" at bounding box center [60, 53] width 33 height 7
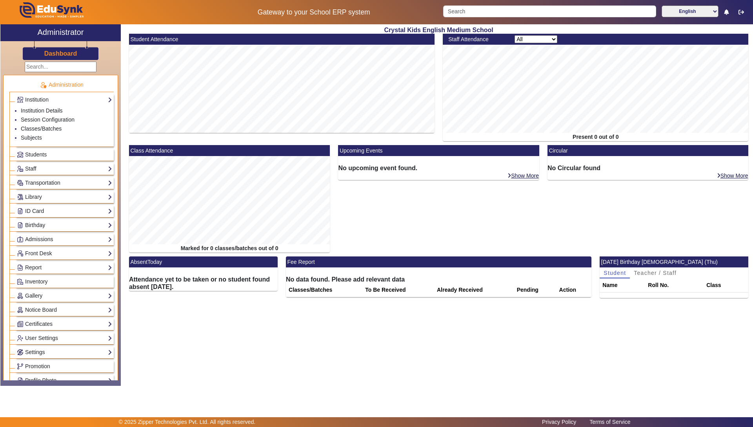
click at [530, 36] on select "All Teacher Non-Teaching" at bounding box center [536, 39] width 43 height 8
click at [515, 35] on select "All Teacher Non-Teaching" at bounding box center [536, 39] width 43 height 8
click at [547, 37] on select "All Teacher Non-Teaching" at bounding box center [536, 39] width 43 height 8
select select "nonteaching"
click at [515, 35] on select "All Teacher Non-Teaching" at bounding box center [536, 39] width 43 height 8
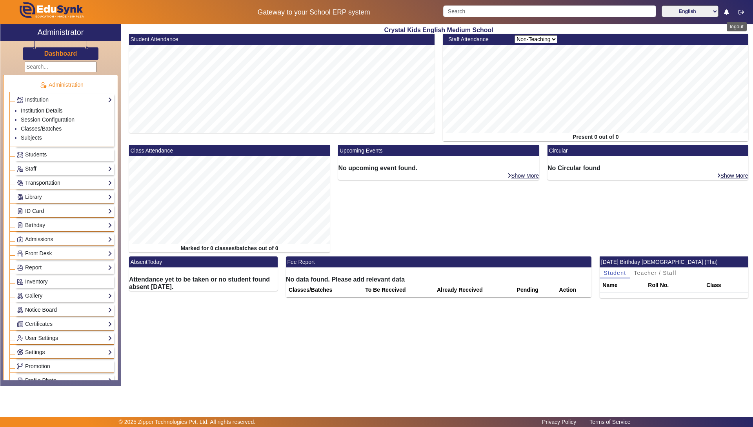
click at [738, 10] on button "button" at bounding box center [741, 11] width 15 height 13
click at [741, 12] on icon "button" at bounding box center [741, 11] width 5 height 5
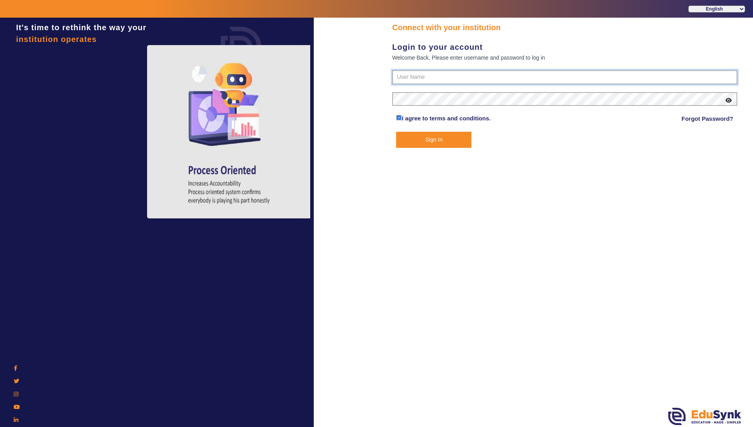
type input "7975764622"
